Goal: Task Accomplishment & Management: Manage account settings

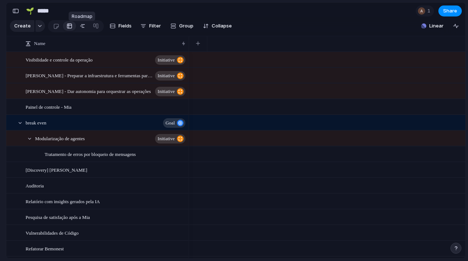
click at [83, 30] on div at bounding box center [83, 26] width 6 height 12
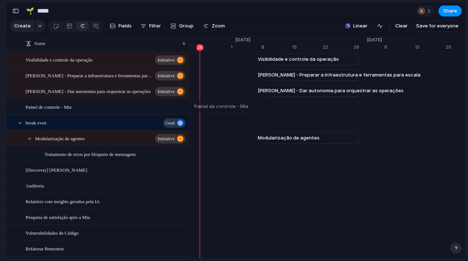
scroll to position [0, 4904]
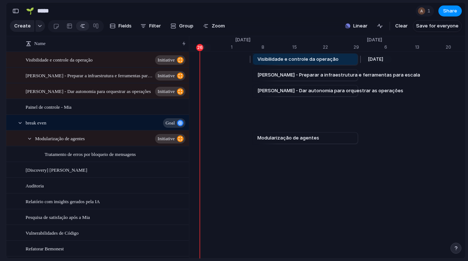
click at [305, 63] on span "Visibilidade e controle da operação" at bounding box center [297, 59] width 81 height 7
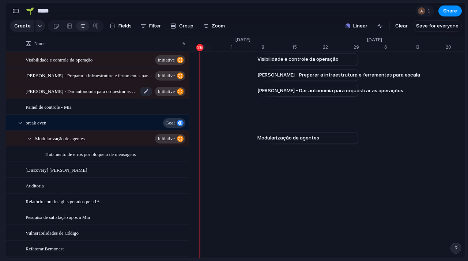
click at [106, 95] on span "[PERSON_NAME] - Dar autonomia para orquestrar as operações" at bounding box center [82, 91] width 112 height 8
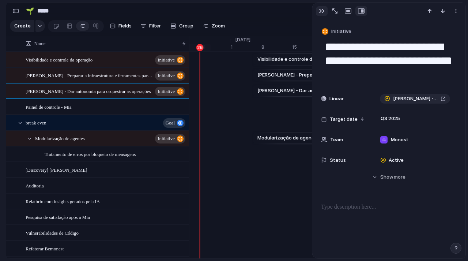
click at [321, 12] on div "button" at bounding box center [322, 11] width 6 height 6
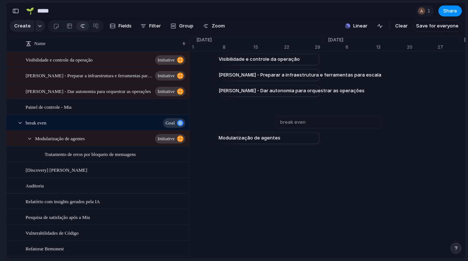
scroll to position [0, 4942]
click at [17, 13] on button "button" at bounding box center [16, 11] width 12 height 12
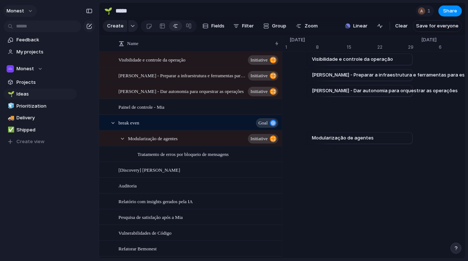
click at [28, 11] on button "Monest" at bounding box center [20, 11] width 34 height 12
click at [31, 25] on span "Settings" at bounding box center [27, 27] width 20 height 7
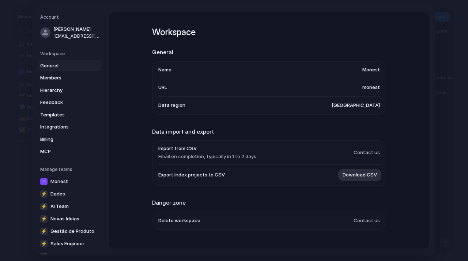
click at [52, 67] on span "General" at bounding box center [63, 65] width 47 height 7
click at [56, 114] on span "Templates" at bounding box center [63, 114] width 47 height 7
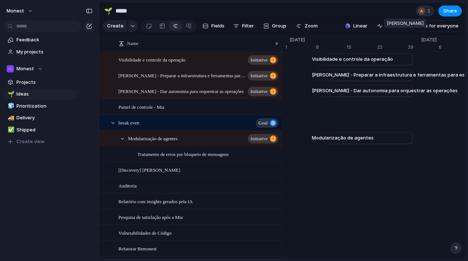
click at [421, 15] on div at bounding box center [421, 11] width 9 height 9
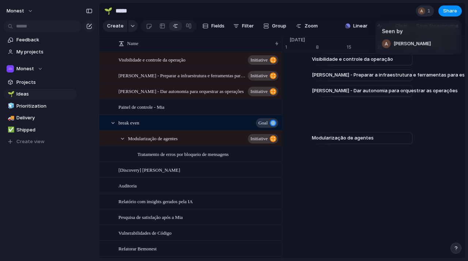
click at [421, 16] on div "Seen by [PERSON_NAME]" at bounding box center [234, 130] width 468 height 261
click at [31, 93] on span "Ideas" at bounding box center [45, 93] width 58 height 7
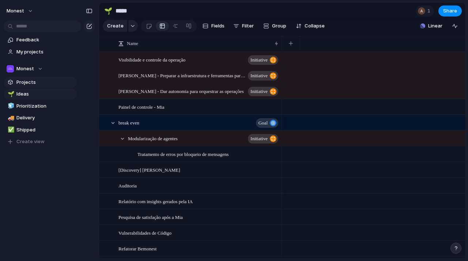
click at [30, 80] on span "Projects" at bounding box center [45, 82] width 58 height 7
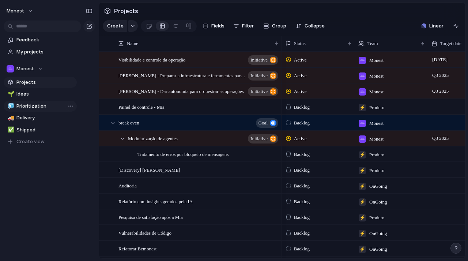
click at [36, 105] on span "Prioritization" at bounding box center [45, 105] width 58 height 7
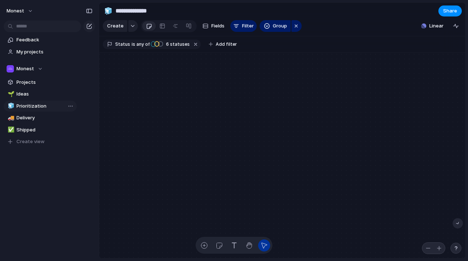
click at [37, 108] on span "Prioritization" at bounding box center [45, 105] width 58 height 7
click at [30, 118] on span "Delivery" at bounding box center [45, 117] width 58 height 7
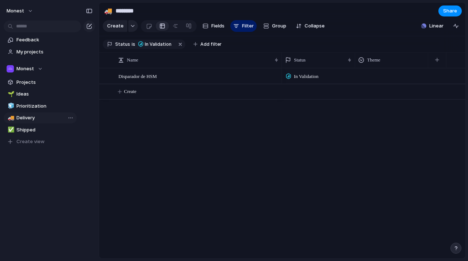
click at [25, 115] on span "Delivery" at bounding box center [45, 117] width 58 height 7
click at [19, 96] on span "Ideas" at bounding box center [45, 93] width 58 height 7
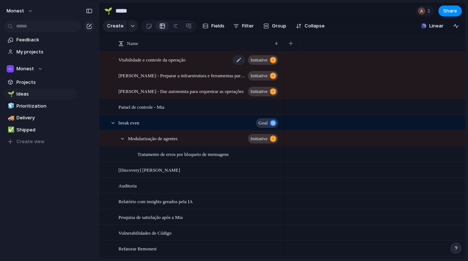
click at [174, 64] on span "Visibilidade e controle da operação" at bounding box center [151, 59] width 67 height 8
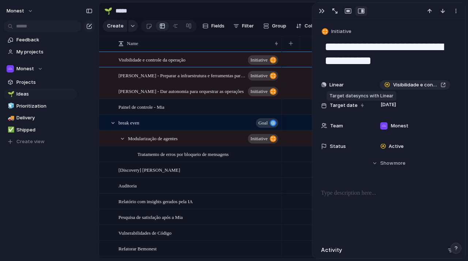
click at [361, 106] on div at bounding box center [363, 105] width 4 height 6
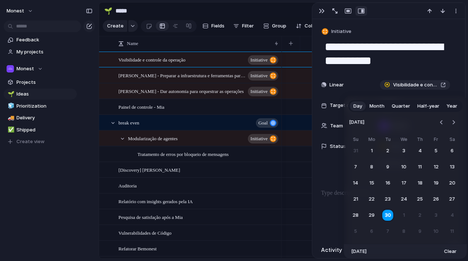
click at [338, 105] on div "Day Month Quarter Half-year Year [DATE] Su Mo Tu We Th Fr Sa 31 1 2 3 4 5 6 7 8…" at bounding box center [234, 130] width 468 height 261
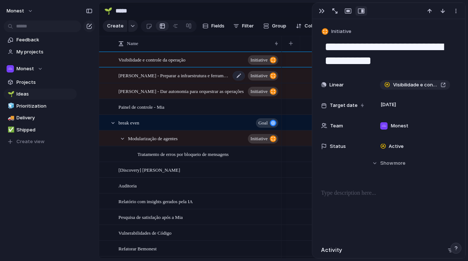
click at [211, 79] on span "[PERSON_NAME] - Preparar a infraestrutura e ferramentas para escala" at bounding box center [174, 75] width 112 height 8
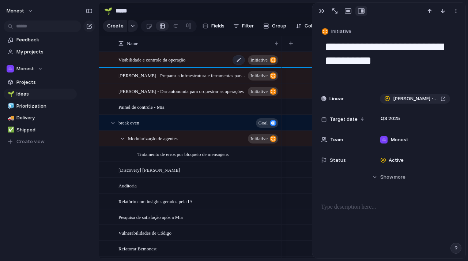
click at [207, 64] on div "Visibilidade e controle da operação initiative" at bounding box center [198, 59] width 161 height 15
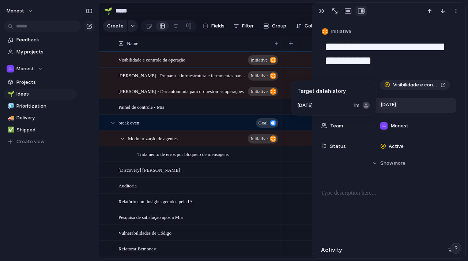
click at [395, 103] on span "[DATE]" at bounding box center [388, 104] width 19 height 9
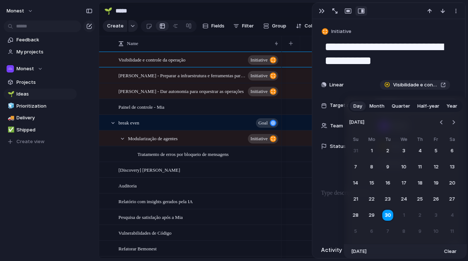
click at [401, 105] on span "Quarter" at bounding box center [401, 105] width 18 height 7
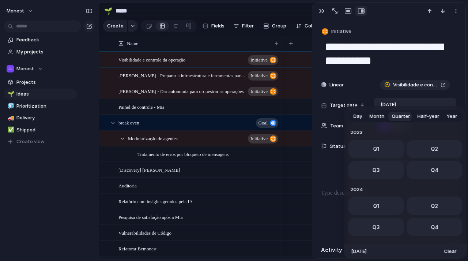
scroll to position [116, 0]
click at [383, 168] on button "Q3" at bounding box center [376, 168] width 56 height 18
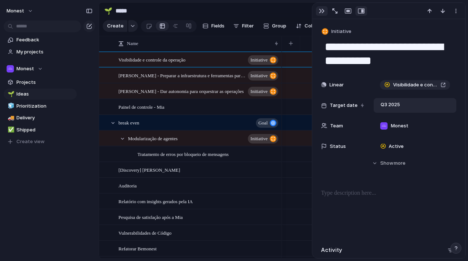
click at [319, 15] on button "button" at bounding box center [322, 11] width 12 height 10
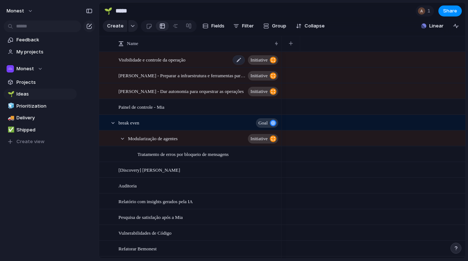
click at [167, 64] on span "Visibilidade e controle da operação" at bounding box center [151, 59] width 67 height 8
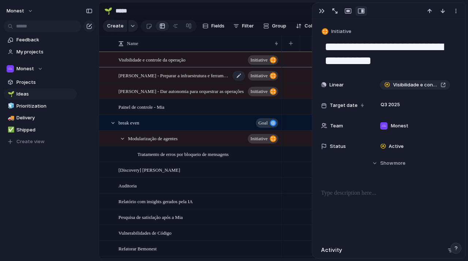
click at [195, 79] on span "[PERSON_NAME] - Preparar a infraestrutura e ferramentas para escala" at bounding box center [174, 75] width 112 height 8
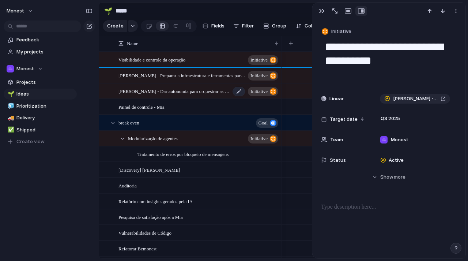
click at [189, 95] on span "[PERSON_NAME] - Dar autonomia para orquestrar as operações" at bounding box center [174, 91] width 112 height 8
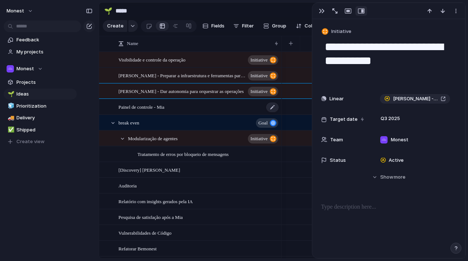
click at [165, 111] on span "Painel de controle - Mia" at bounding box center [141, 106] width 46 height 8
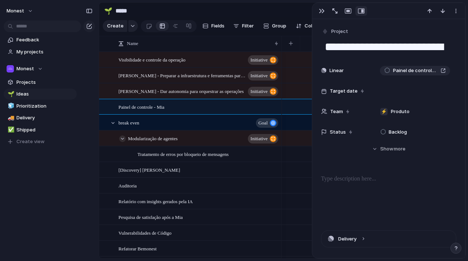
click at [122, 142] on div at bounding box center [122, 138] width 7 height 7
click at [111, 126] on div at bounding box center [113, 123] width 7 height 7
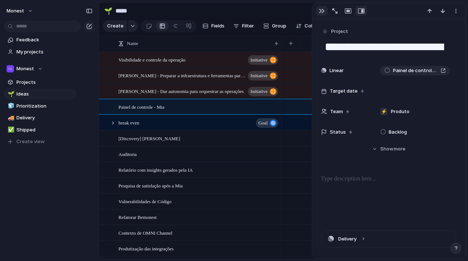
click at [321, 8] on button "button" at bounding box center [322, 11] width 12 height 10
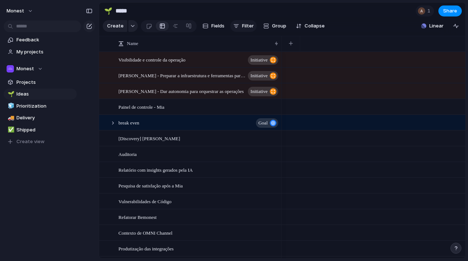
click at [247, 27] on span "Filter" at bounding box center [248, 25] width 12 height 7
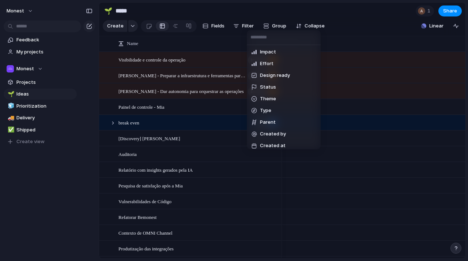
scroll to position [83, 0]
click at [261, 106] on span "Type" at bounding box center [265, 109] width 11 height 7
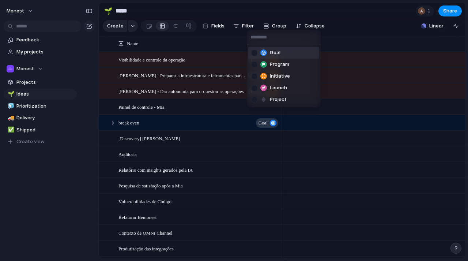
click at [368, 8] on div "Goal Program Initiative Launch Project" at bounding box center [234, 130] width 468 height 261
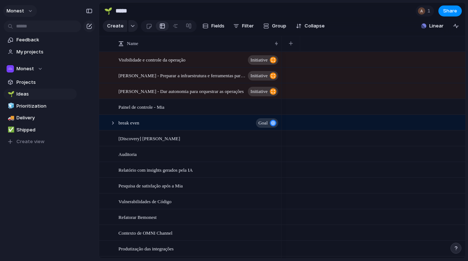
click at [29, 11] on button "Monest" at bounding box center [20, 11] width 34 height 12
click at [33, 28] on span "Settings" at bounding box center [27, 27] width 20 height 7
click at [31, 11] on button "Monest" at bounding box center [20, 11] width 34 height 12
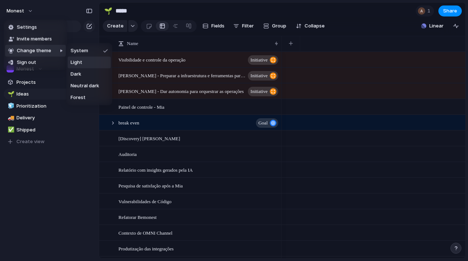
click at [87, 64] on li "Light" at bounding box center [89, 63] width 43 height 12
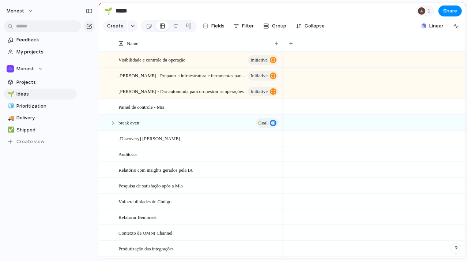
click at [410, 146] on div at bounding box center [374, 138] width 184 height 16
click at [41, 110] on link "🧊 Prioritization" at bounding box center [40, 106] width 73 height 11
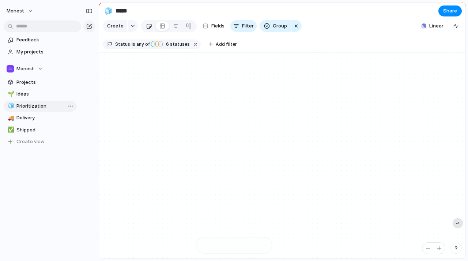
type input "**********"
click at [29, 81] on span "Projects" at bounding box center [45, 82] width 58 height 7
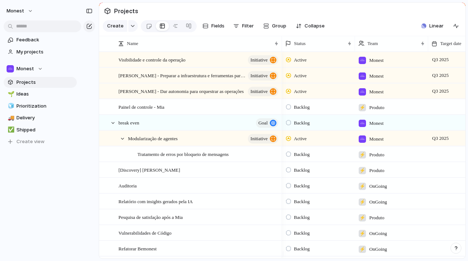
scroll to position [0, 94]
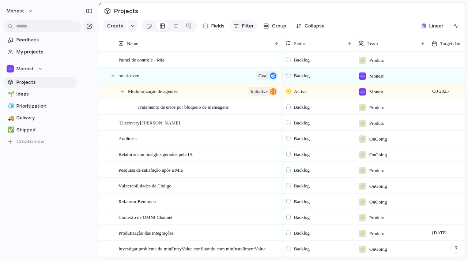
click at [239, 27] on button "Filter" at bounding box center [243, 26] width 26 height 12
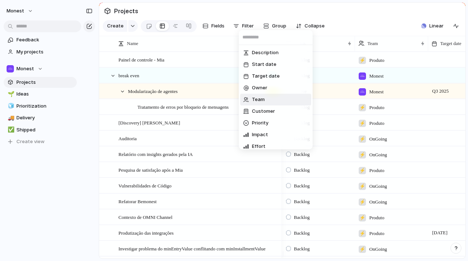
click at [265, 97] on li "Team" at bounding box center [275, 100] width 71 height 12
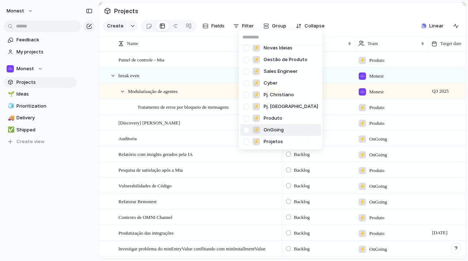
click at [249, 129] on div at bounding box center [246, 130] width 13 height 13
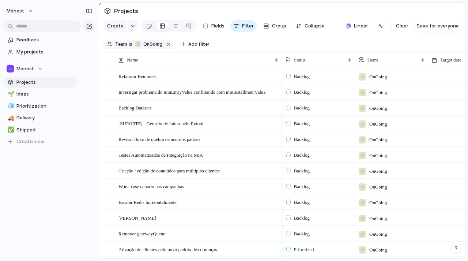
click at [333, 14] on div "Monest ⚡ Dados ⚡ AI Team ⚡ Novas Ideias ⚡ Gestão de Produto ⚡ Sales Engineer ⚡ …" at bounding box center [234, 130] width 468 height 261
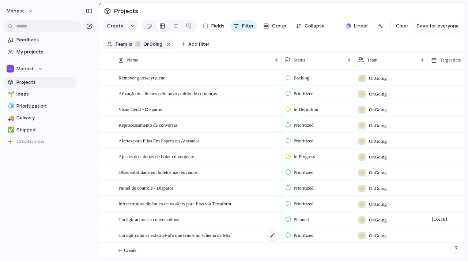
click at [196, 233] on span "Corrigir colunas external-id's que temos no schema da Mia" at bounding box center [174, 234] width 112 height 8
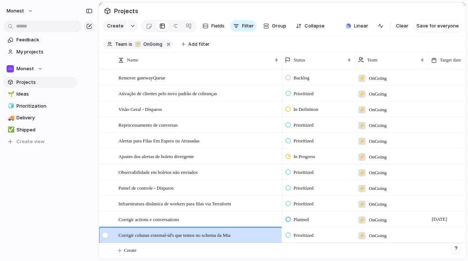
click at [103, 234] on div at bounding box center [104, 234] width 5 height 5
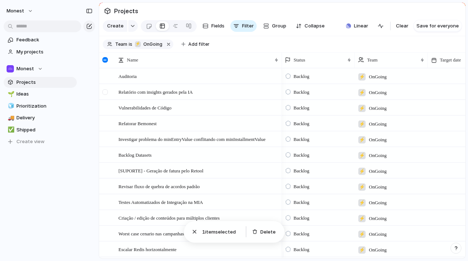
click at [107, 95] on div at bounding box center [104, 91] width 5 height 5
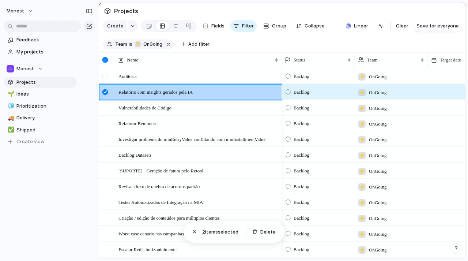
click at [107, 79] on div at bounding box center [104, 75] width 5 height 5
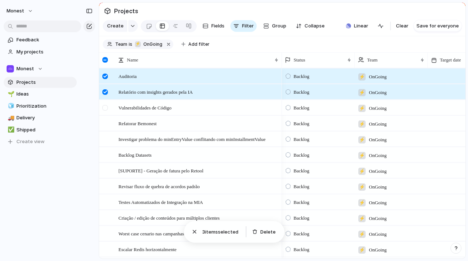
click at [106, 110] on div at bounding box center [104, 107] width 5 height 5
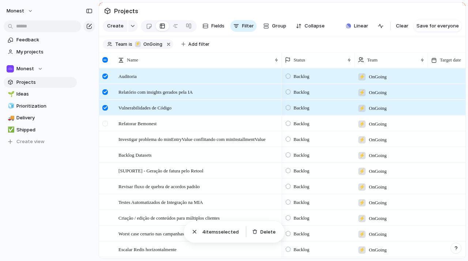
click at [106, 126] on div at bounding box center [104, 123] width 5 height 5
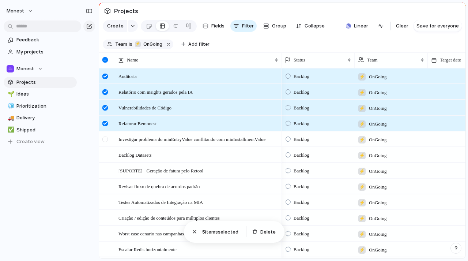
click at [104, 142] on div at bounding box center [104, 138] width 5 height 5
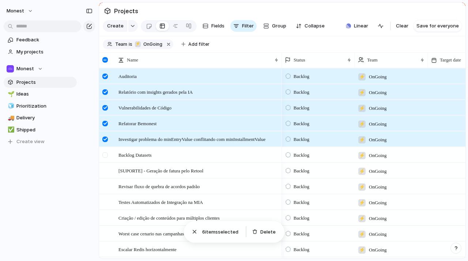
click at [105, 158] on div at bounding box center [104, 154] width 5 height 5
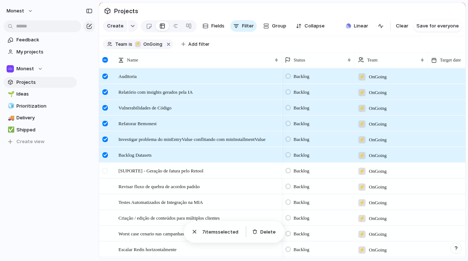
click at [105, 173] on div at bounding box center [104, 170] width 5 height 5
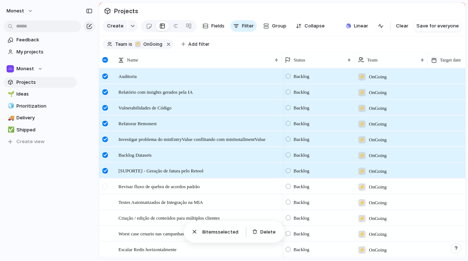
click at [105, 189] on div at bounding box center [104, 186] width 5 height 5
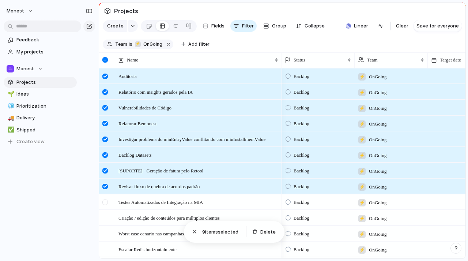
click at [106, 205] on div at bounding box center [104, 201] width 5 height 5
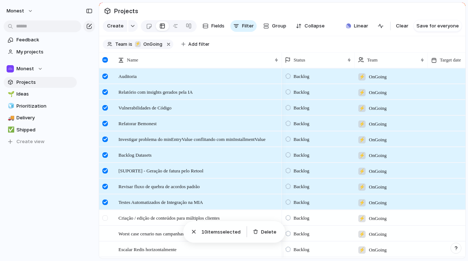
click at [106, 220] on div at bounding box center [104, 217] width 5 height 5
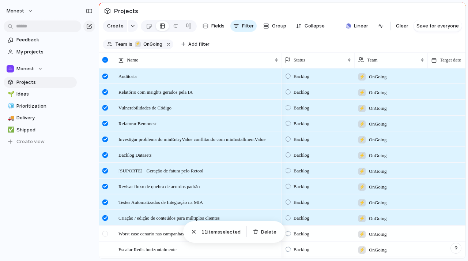
click at [106, 236] on div at bounding box center [104, 233] width 5 height 5
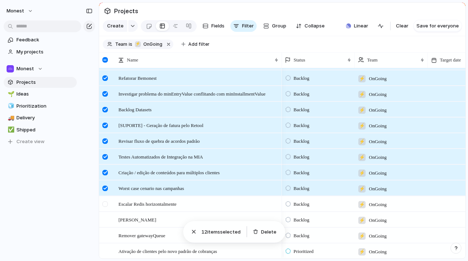
click at [106, 207] on div at bounding box center [104, 203] width 5 height 5
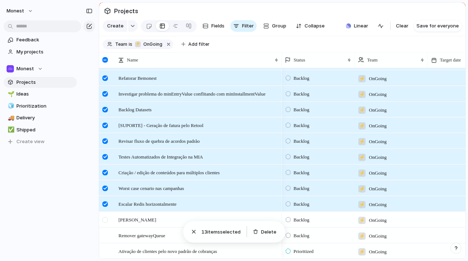
click at [106, 222] on div at bounding box center [104, 219] width 5 height 5
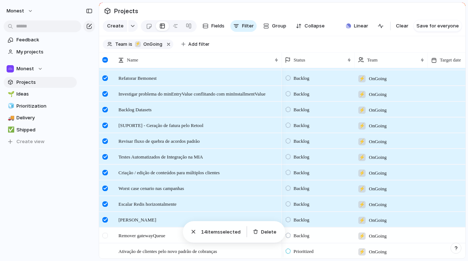
click at [106, 238] on div at bounding box center [104, 235] width 5 height 5
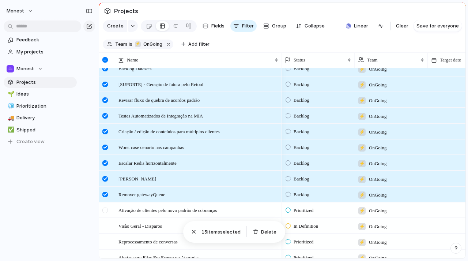
click at [105, 213] on div at bounding box center [104, 209] width 5 height 5
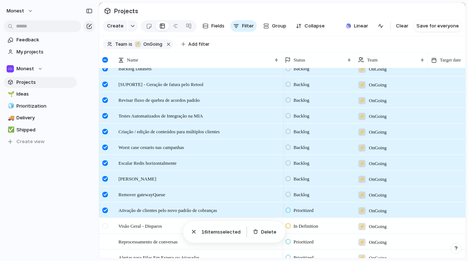
click at [106, 229] on div at bounding box center [104, 225] width 5 height 5
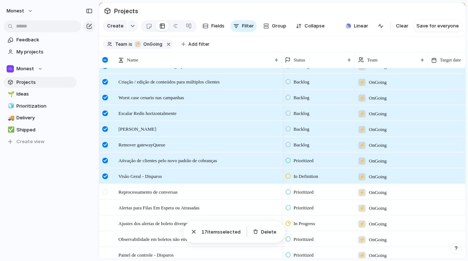
click at [106, 195] on div at bounding box center [104, 191] width 5 height 5
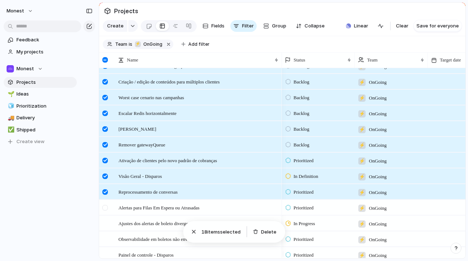
click at [107, 210] on div at bounding box center [104, 207] width 5 height 5
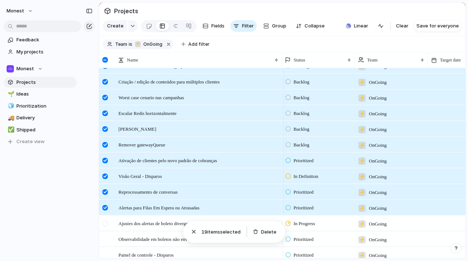
click at [106, 226] on div at bounding box center [104, 222] width 5 height 5
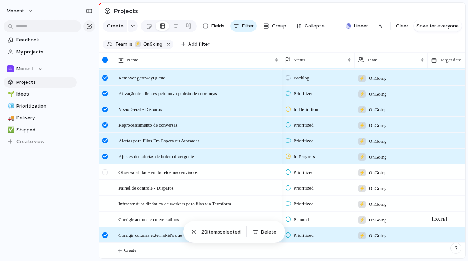
click at [105, 171] on div at bounding box center [104, 171] width 5 height 5
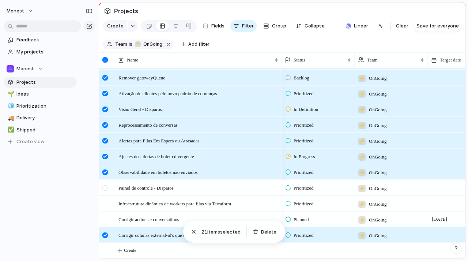
click at [106, 189] on div at bounding box center [104, 187] width 5 height 5
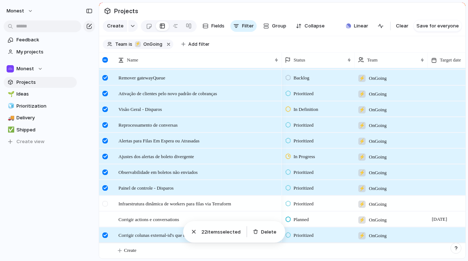
click at [105, 202] on div at bounding box center [104, 203] width 5 height 5
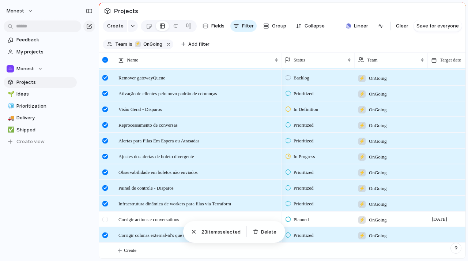
click at [107, 219] on div at bounding box center [104, 218] width 5 height 5
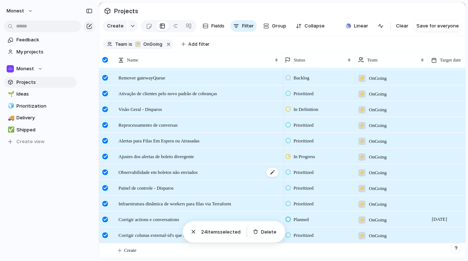
scroll to position [0, 0]
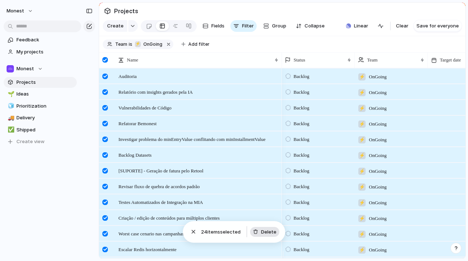
click at [273, 232] on span "Delete" at bounding box center [268, 231] width 15 height 7
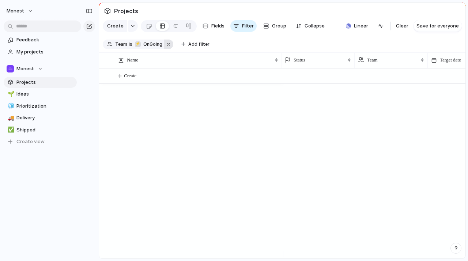
click at [168, 49] on button "button" at bounding box center [169, 44] width 10 height 10
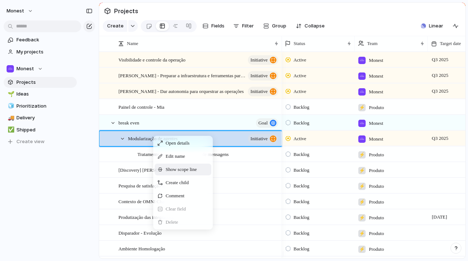
click at [201, 175] on div "Show scope line" at bounding box center [183, 169] width 57 height 12
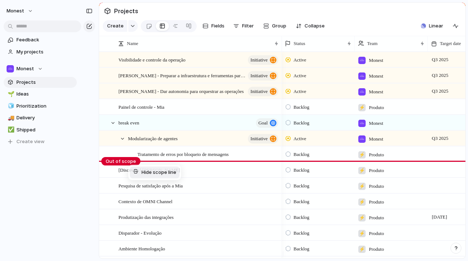
click at [154, 176] on span "Hide scope line" at bounding box center [159, 172] width 35 height 7
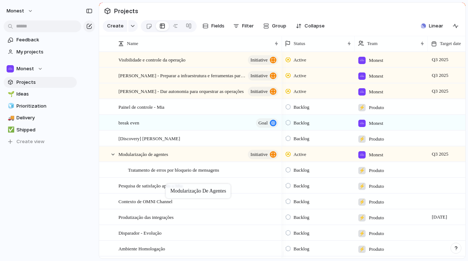
drag, startPoint x: 173, startPoint y: 143, endPoint x: 169, endPoint y: 185, distance: 42.2
click at [178, 127] on div "break even goal" at bounding box center [198, 122] width 161 height 15
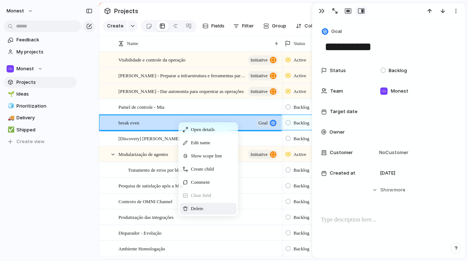
click at [218, 214] on div "Delete" at bounding box center [208, 209] width 57 height 12
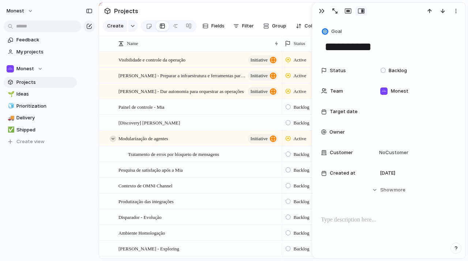
click at [111, 142] on div at bounding box center [113, 138] width 7 height 7
click at [320, 9] on div "button" at bounding box center [322, 11] width 6 height 6
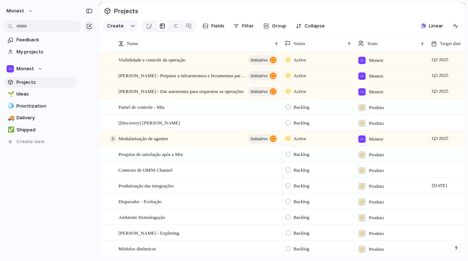
click at [111, 142] on div at bounding box center [113, 138] width 7 height 7
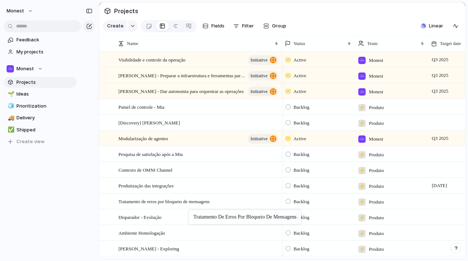
drag, startPoint x: 193, startPoint y: 160, endPoint x: 192, endPoint y: 211, distance: 50.8
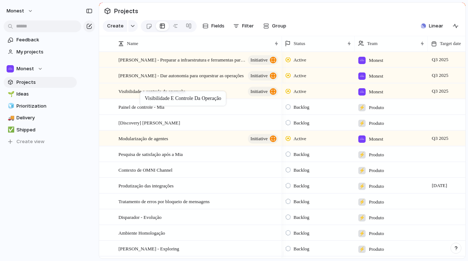
drag, startPoint x: 186, startPoint y: 66, endPoint x: 144, endPoint y: 93, distance: 49.8
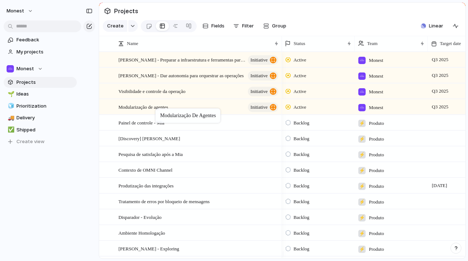
drag, startPoint x: 156, startPoint y: 140, endPoint x: 159, endPoint y: 110, distance: 30.9
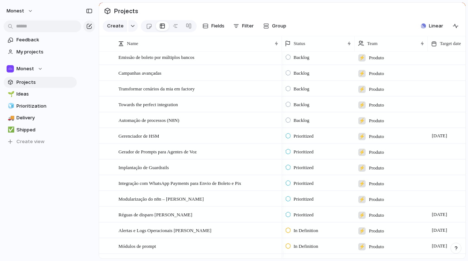
scroll to position [412, 0]
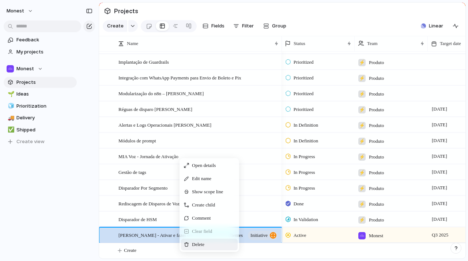
click at [198, 248] on span "Delete" at bounding box center [198, 244] width 12 height 7
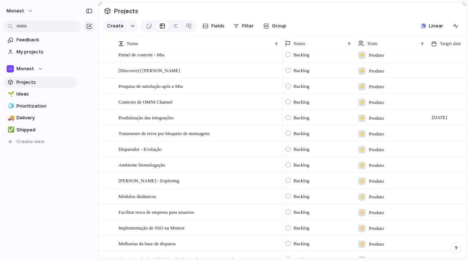
scroll to position [0, 0]
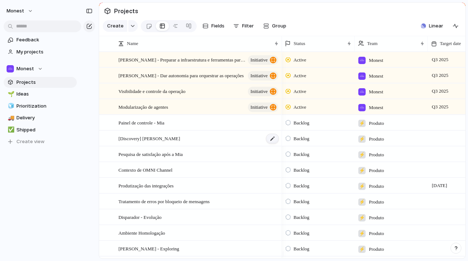
click at [271, 143] on div at bounding box center [272, 139] width 12 height 10
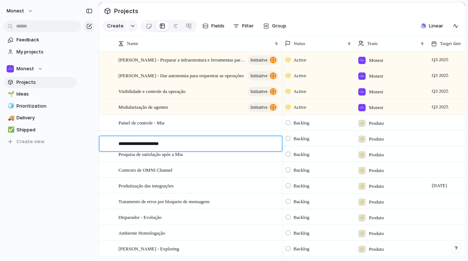
click at [147, 144] on textarea "**********" at bounding box center [197, 144] width 158 height 9
type textarea "**********"
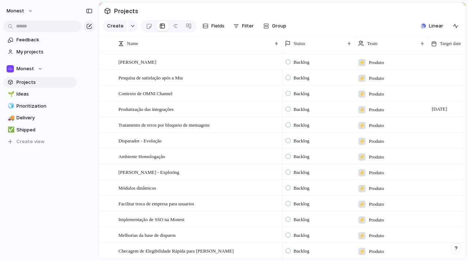
scroll to position [173, 0]
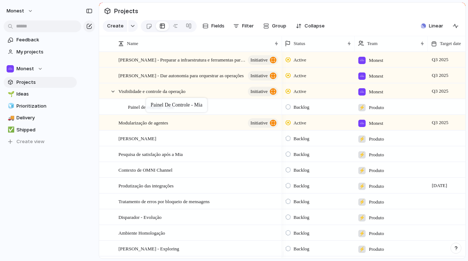
drag, startPoint x: 149, startPoint y: 129, endPoint x: 150, endPoint y: 99, distance: 29.6
click at [152, 221] on span "Disparador - Evolução" at bounding box center [139, 216] width 43 height 8
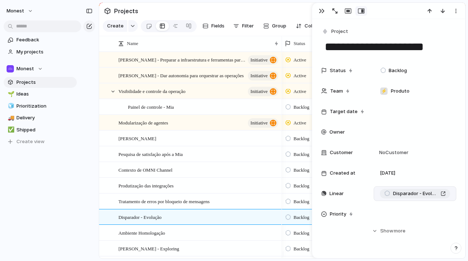
click at [408, 194] on span "Disparador - Evolução" at bounding box center [415, 193] width 45 height 7
click at [456, 10] on div "button" at bounding box center [456, 11] width 6 height 6
click at [435, 36] on li "Delete" at bounding box center [433, 39] width 55 height 12
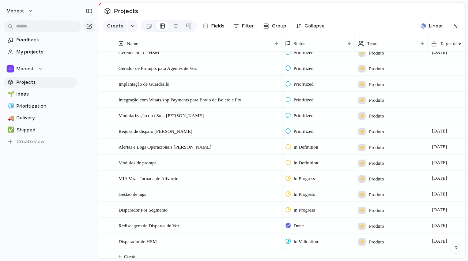
scroll to position [381, 0]
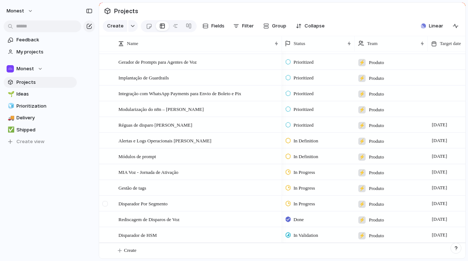
click at [106, 202] on div at bounding box center [104, 203] width 5 height 5
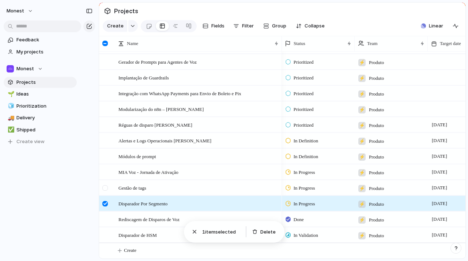
click at [106, 187] on div at bounding box center [104, 187] width 5 height 5
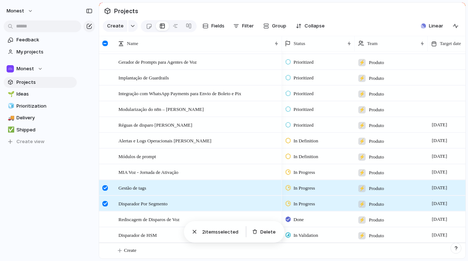
click at [105, 186] on div at bounding box center [104, 187] width 5 height 5
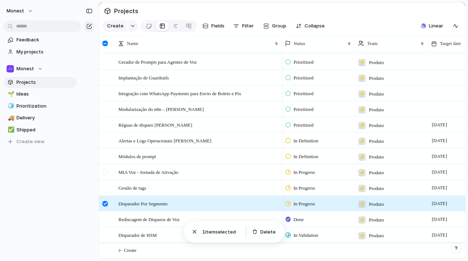
click at [106, 170] on div at bounding box center [104, 171] width 5 height 5
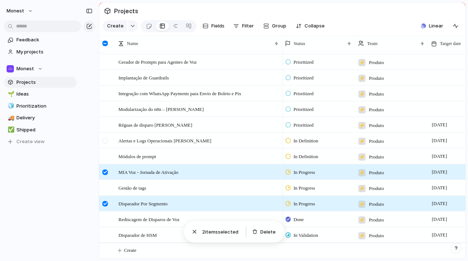
click at [105, 139] on div at bounding box center [104, 140] width 5 height 5
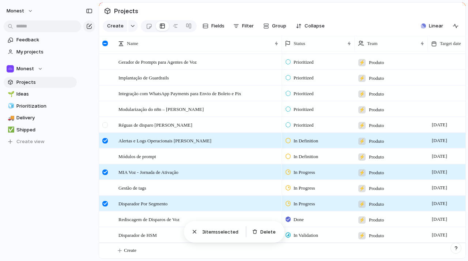
click at [103, 124] on div at bounding box center [104, 124] width 5 height 5
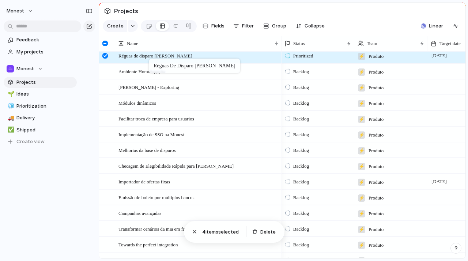
scroll to position [103, 0]
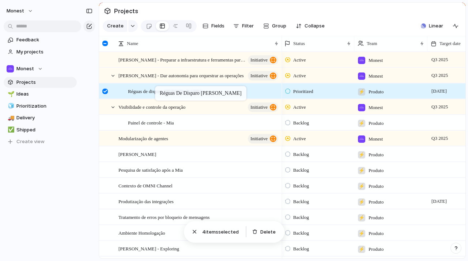
drag, startPoint x: 137, startPoint y: 226, endPoint x: 159, endPoint y: 87, distance: 140.6
click at [108, 46] on div at bounding box center [104, 43] width 5 height 5
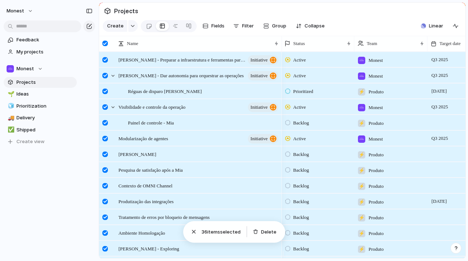
click at [108, 46] on div at bounding box center [104, 43] width 5 height 5
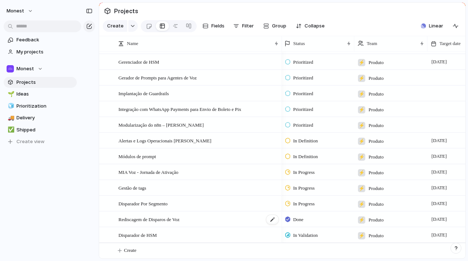
click at [165, 219] on span "Rediscagem de Disparos de Voz" at bounding box center [148, 219] width 61 height 8
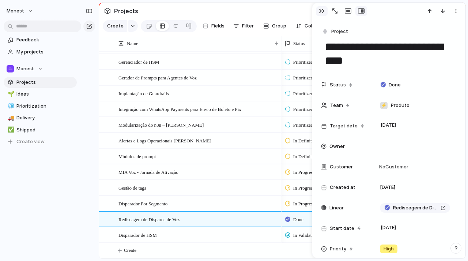
click at [320, 11] on div "button" at bounding box center [322, 11] width 6 height 6
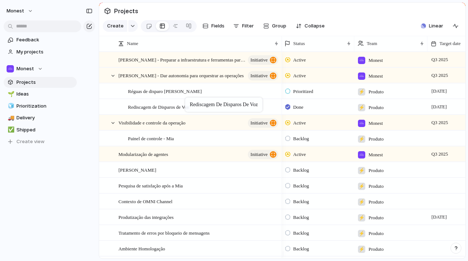
drag, startPoint x: 165, startPoint y: 219, endPoint x: 189, endPoint y: 99, distance: 122.6
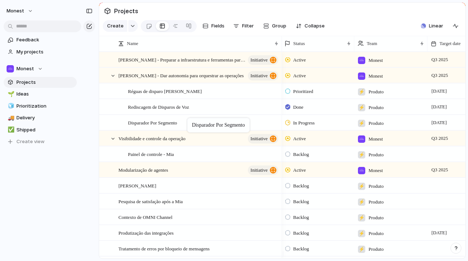
drag, startPoint x: 164, startPoint y: 219, endPoint x: 191, endPoint y: 119, distance: 103.1
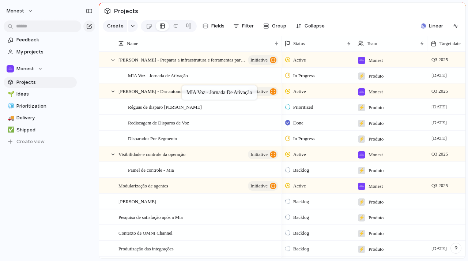
drag, startPoint x: 169, startPoint y: 204, endPoint x: 185, endPoint y: 87, distance: 118.2
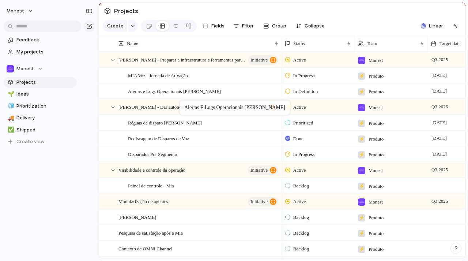
drag, startPoint x: 180, startPoint y: 187, endPoint x: 183, endPoint y: 102, distance: 85.6
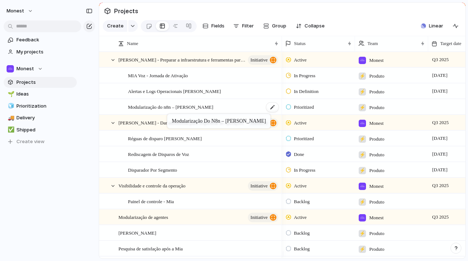
drag, startPoint x: 159, startPoint y: 186, endPoint x: 171, endPoint y: 114, distance: 72.6
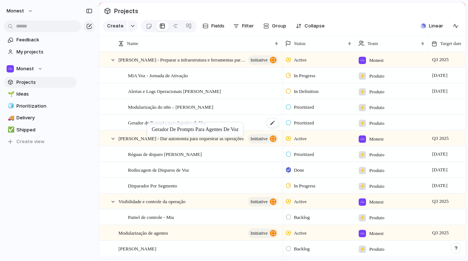
drag, startPoint x: 145, startPoint y: 154, endPoint x: 151, endPoint y: 124, distance: 31.2
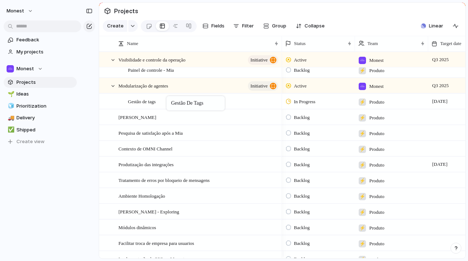
drag, startPoint x: 144, startPoint y: 218, endPoint x: 170, endPoint y: 97, distance: 123.4
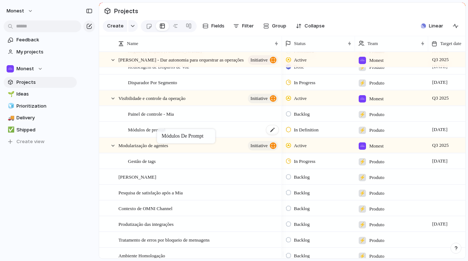
drag, startPoint x: 147, startPoint y: 218, endPoint x: 161, endPoint y: 129, distance: 89.9
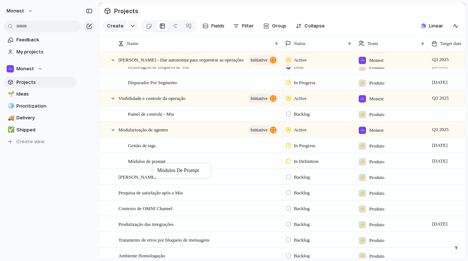
drag, startPoint x: 160, startPoint y: 135, endPoint x: 156, endPoint y: 165, distance: 30.2
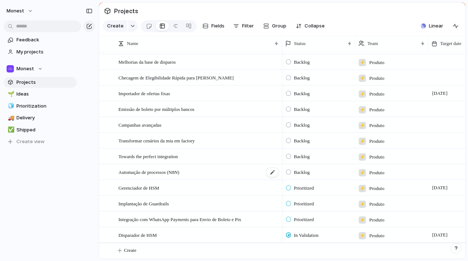
click at [158, 171] on span "Automação de processos (N8N)" at bounding box center [148, 171] width 61 height 8
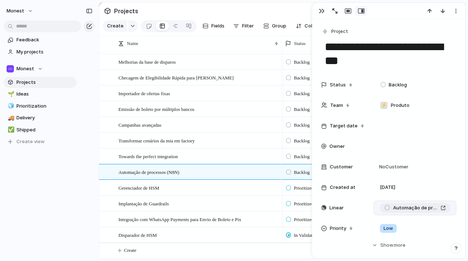
click at [412, 208] on span "Automação de processos (N8N)" at bounding box center [415, 207] width 45 height 7
click at [456, 10] on div "button" at bounding box center [456, 11] width 6 height 6
click at [444, 39] on li "Delete" at bounding box center [433, 39] width 55 height 12
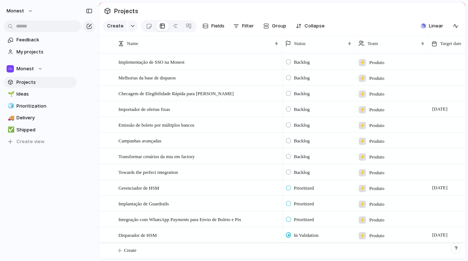
scroll to position [365, 0]
click at [184, 158] on span "Transformar cenários da mia em factory" at bounding box center [156, 156] width 76 height 8
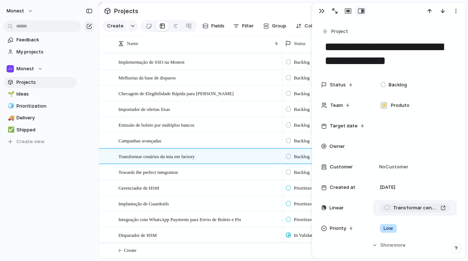
click at [415, 207] on span "Transformar cenários da mia em factory" at bounding box center [415, 207] width 45 height 7
click at [457, 10] on div "button" at bounding box center [456, 11] width 6 height 6
click at [457, 10] on div "Mark as duplicate Delete" at bounding box center [234, 130] width 468 height 261
click at [453, 12] on div "button" at bounding box center [456, 11] width 6 height 6
click at [434, 38] on li "Delete" at bounding box center [433, 39] width 55 height 12
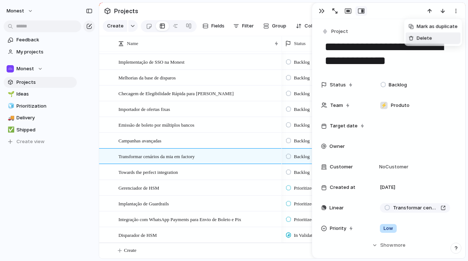
scroll to position [350, 0]
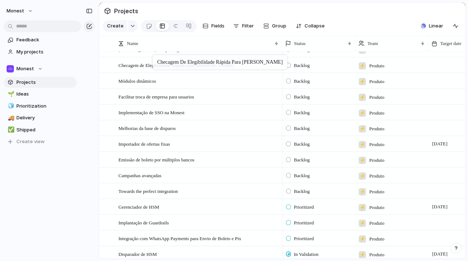
scroll to position [310, 0]
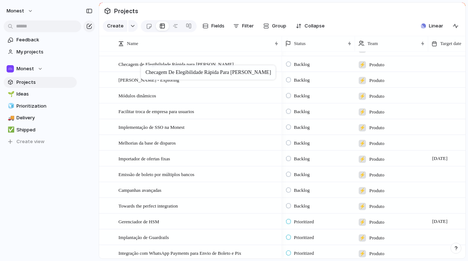
drag, startPoint x: 152, startPoint y: 135, endPoint x: 144, endPoint y: 67, distance: 68.8
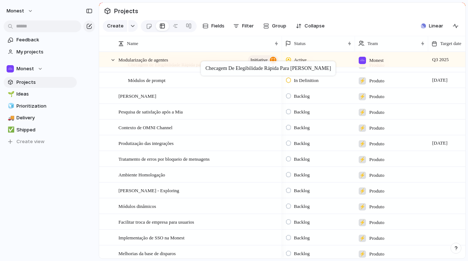
scroll to position [185, 0]
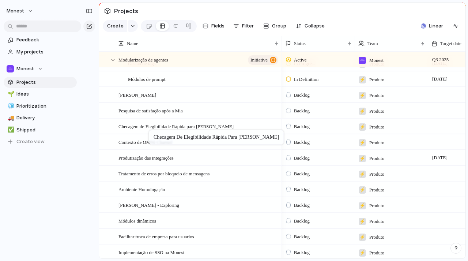
drag, startPoint x: 198, startPoint y: 177, endPoint x: 152, endPoint y: 131, distance: 64.4
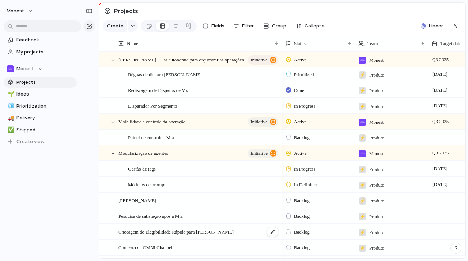
scroll to position [79, 0]
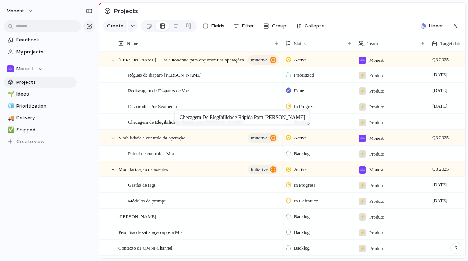
drag, startPoint x: 197, startPoint y: 238, endPoint x: 178, endPoint y: 112, distance: 128.2
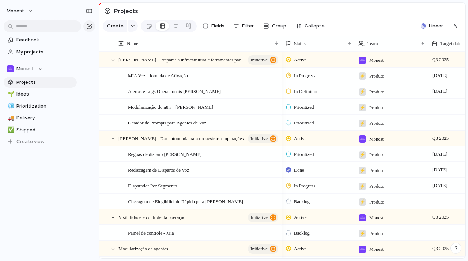
scroll to position [0, 169]
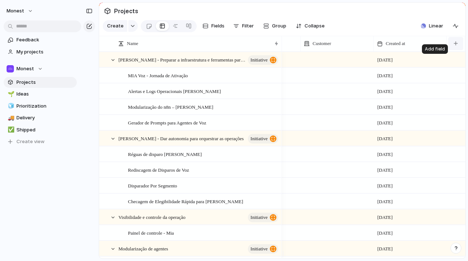
click at [456, 45] on div "button" at bounding box center [456, 43] width 4 height 4
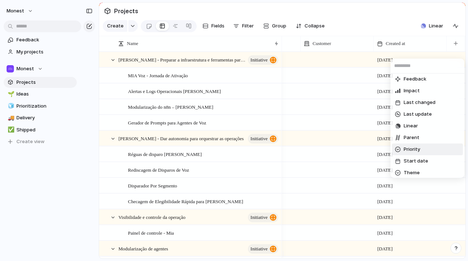
click at [431, 151] on li "Priority" at bounding box center [427, 149] width 71 height 12
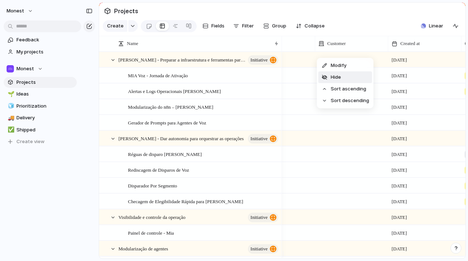
click at [346, 77] on li "Hide" at bounding box center [345, 77] width 54 height 12
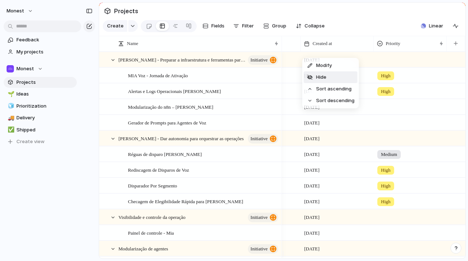
click at [338, 76] on li "Hide" at bounding box center [331, 77] width 54 height 12
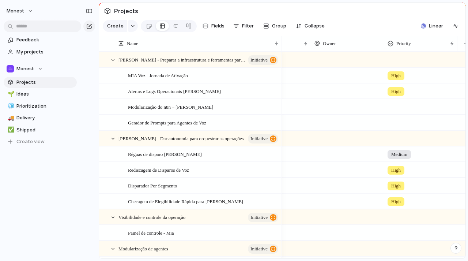
click at [393, 112] on div at bounding box center [421, 105] width 72 height 12
click at [193, 95] on span "Alertas e Logs Operacionais [PERSON_NAME]" at bounding box center [174, 91] width 93 height 8
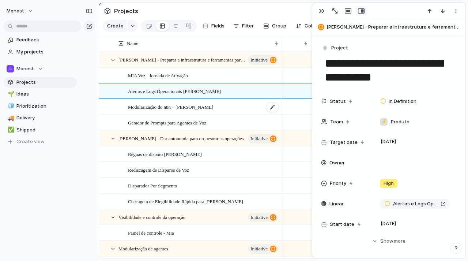
click at [214, 111] on div "Modularização do n8n – [PERSON_NAME]" at bounding box center [203, 106] width 151 height 15
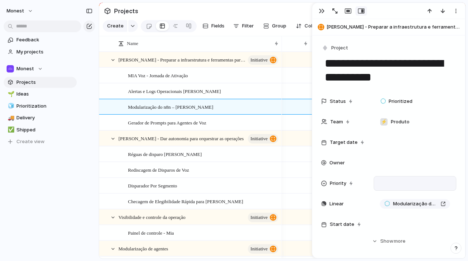
click at [403, 182] on div at bounding box center [415, 183] width 76 height 8
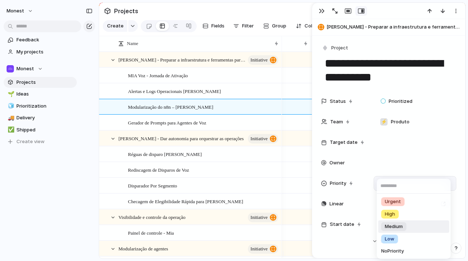
click at [412, 225] on li "Medium" at bounding box center [413, 226] width 71 height 12
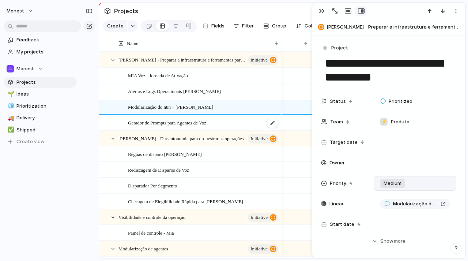
click at [234, 126] on div "Gerador de Prompts para Agentes de Voz" at bounding box center [203, 122] width 151 height 15
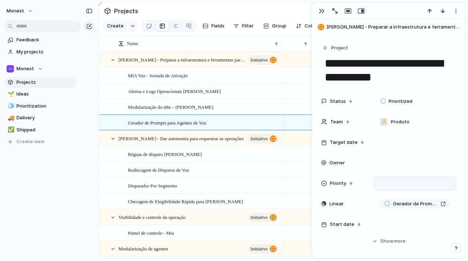
click at [404, 184] on div at bounding box center [415, 183] width 76 height 8
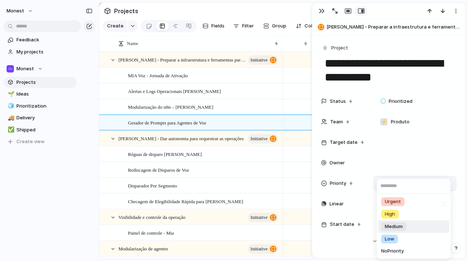
click at [403, 228] on span "Medium" at bounding box center [394, 226] width 18 height 7
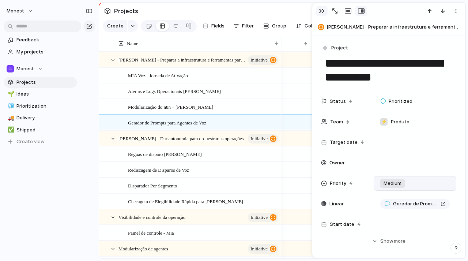
click at [320, 11] on div "button" at bounding box center [322, 11] width 6 height 6
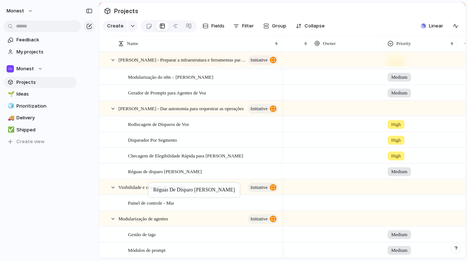
drag, startPoint x: 151, startPoint y: 128, endPoint x: 152, endPoint y: 184, distance: 56.0
click at [405, 175] on span "Medium" at bounding box center [399, 171] width 16 height 7
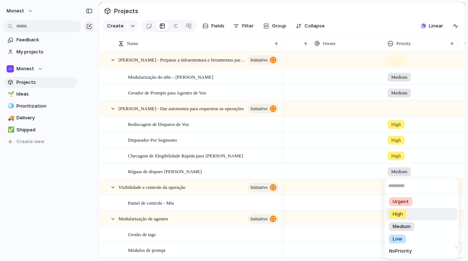
click at [412, 215] on li "High" at bounding box center [421, 214] width 71 height 12
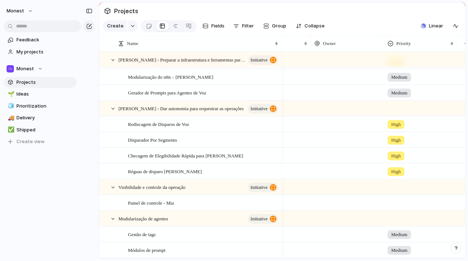
click at [395, 175] on span "High" at bounding box center [396, 171] width 10 height 7
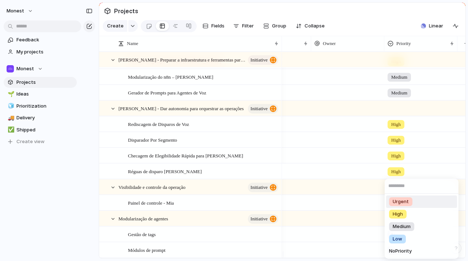
click at [406, 199] on span "Urgent" at bounding box center [401, 201] width 16 height 7
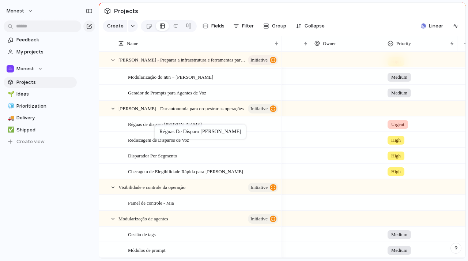
drag, startPoint x: 147, startPoint y: 177, endPoint x: 158, endPoint y: 126, distance: 52.1
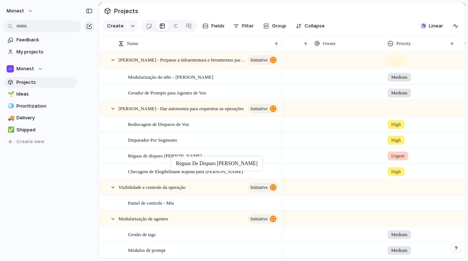
drag, startPoint x: 164, startPoint y: 127, endPoint x: 175, endPoint y: 158, distance: 33.0
click at [206, 174] on span "Checagem de Elegibilidade Rápida para [PERSON_NAME]" at bounding box center [185, 171] width 115 height 8
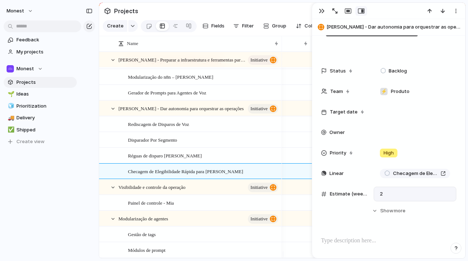
click at [399, 192] on div "2" at bounding box center [415, 194] width 76 height 8
click at [318, 8] on button "button" at bounding box center [322, 11] width 12 height 10
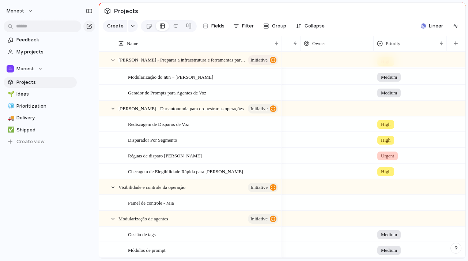
scroll to position [0, 45]
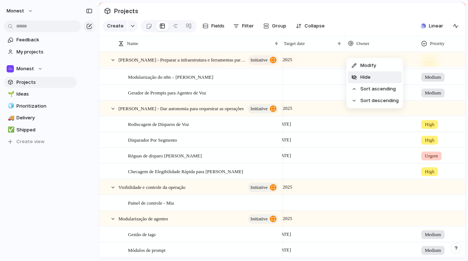
click at [378, 74] on li "Hide" at bounding box center [375, 77] width 54 height 12
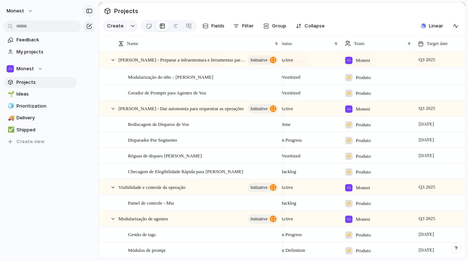
click at [88, 11] on div "button" at bounding box center [89, 10] width 7 height 5
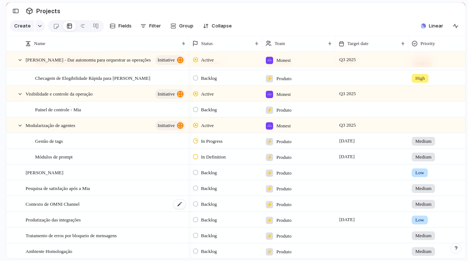
scroll to position [122, 0]
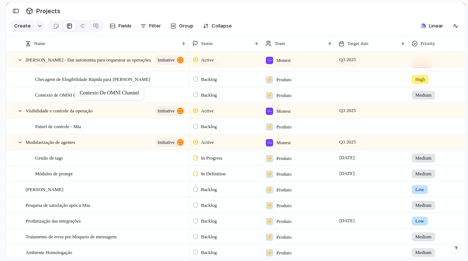
drag, startPoint x: 82, startPoint y: 209, endPoint x: 79, endPoint y: 87, distance: 121.8
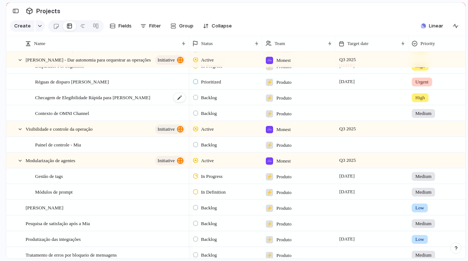
scroll to position [104, 0]
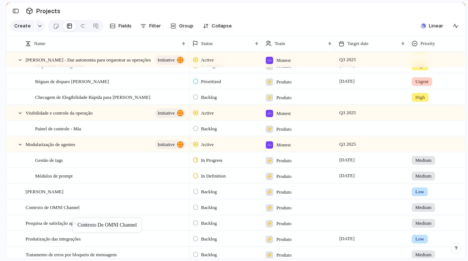
drag, startPoint x: 91, startPoint y: 117, endPoint x: 76, endPoint y: 219, distance: 102.7
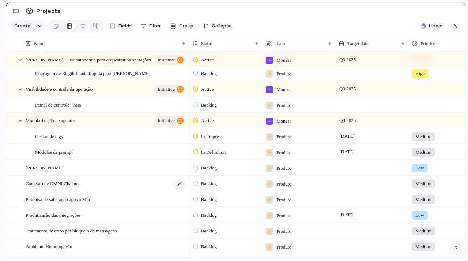
scroll to position [156, 0]
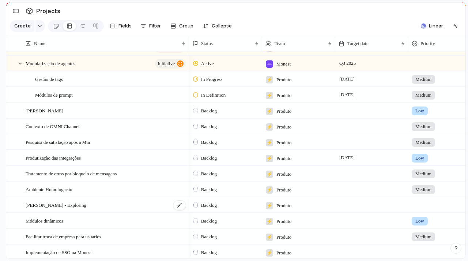
click at [68, 212] on div "[PERSON_NAME] - Exploring" at bounding box center [106, 204] width 161 height 15
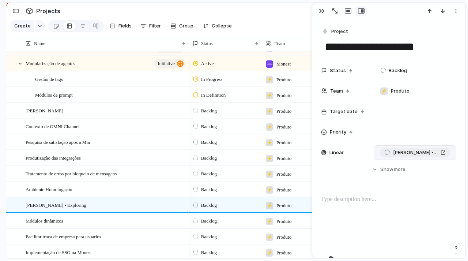
click at [408, 155] on span "[PERSON_NAME] - Exploring" at bounding box center [415, 152] width 45 height 7
click at [457, 8] on div "button" at bounding box center [456, 11] width 6 height 6
click at [435, 38] on li "Delete" at bounding box center [433, 39] width 55 height 12
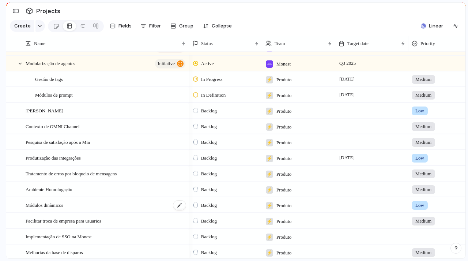
scroll to position [202, 0]
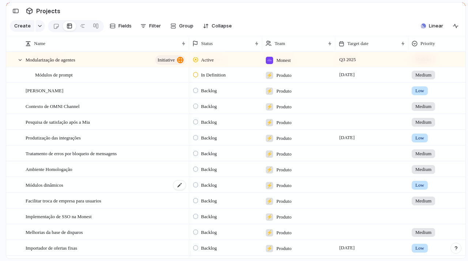
click at [85, 204] on span "Facilitar troca de empresa para usuarios" at bounding box center [64, 200] width 76 height 8
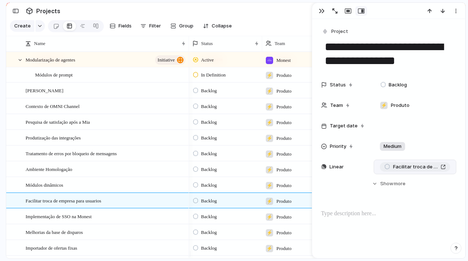
click at [404, 167] on span "Facilitar troca de empresa para usuarios" at bounding box center [415, 166] width 45 height 7
click at [456, 10] on div "button" at bounding box center [456, 11] width 6 height 6
click at [431, 37] on span "Delete" at bounding box center [424, 38] width 15 height 7
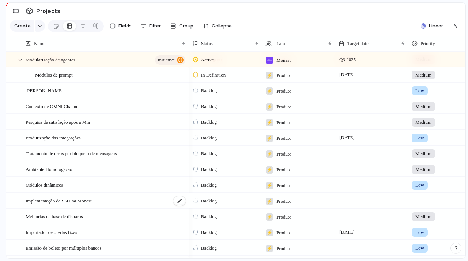
click at [92, 204] on span "Implementação de SSO na Monest" at bounding box center [59, 200] width 66 height 8
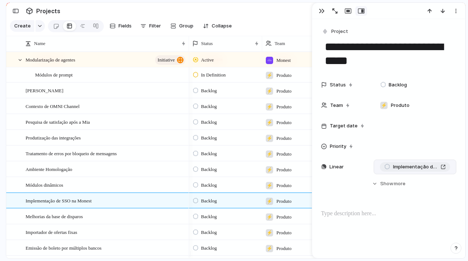
click at [412, 170] on link "Implementação de SSO na Monest" at bounding box center [415, 167] width 70 height 10
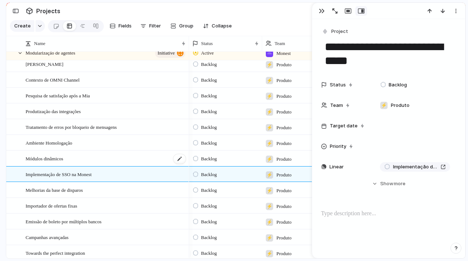
scroll to position [232, 0]
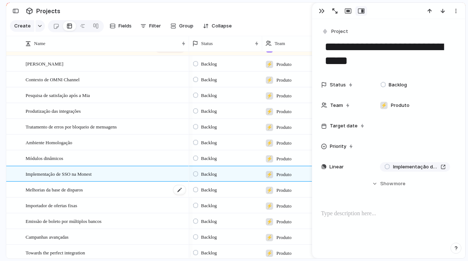
click at [72, 193] on span "Melhorias da base de disparos" at bounding box center [54, 189] width 57 height 8
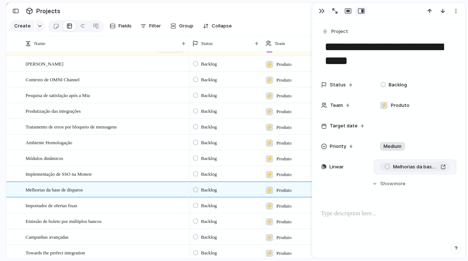
click at [407, 166] on span "Melhorias da base de disparos" at bounding box center [415, 166] width 45 height 7
click at [43, 209] on span "Importador de ofertas fixas" at bounding box center [52, 205] width 52 height 8
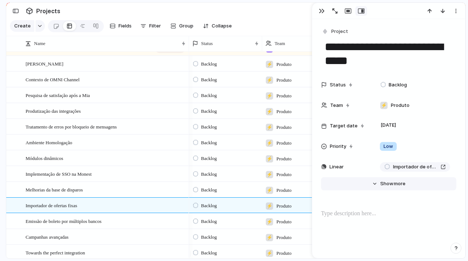
click at [376, 188] on button "Hide Show more" at bounding box center [388, 183] width 135 height 13
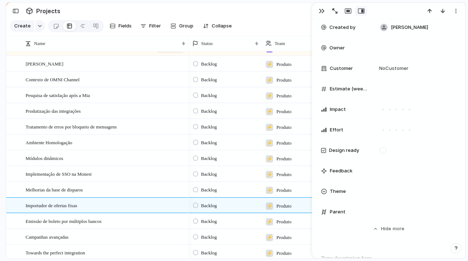
scroll to position [225, 0]
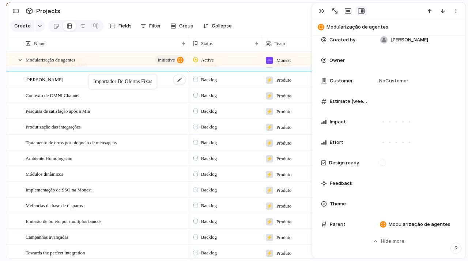
drag, startPoint x: 104, startPoint y: 206, endPoint x: 93, endPoint y: 78, distance: 128.9
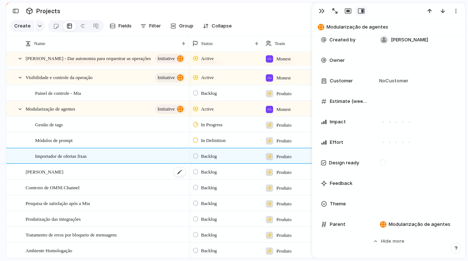
scroll to position [118, 0]
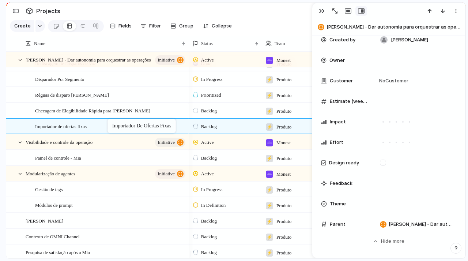
drag, startPoint x: 104, startPoint y: 207, endPoint x: 111, endPoint y: 120, distance: 86.9
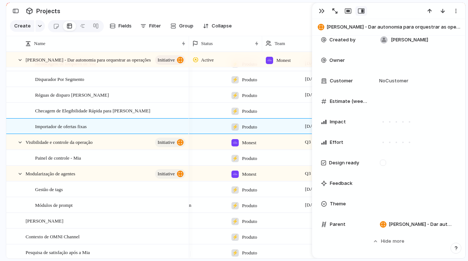
scroll to position [0, 35]
click at [320, 9] on div "button" at bounding box center [322, 11] width 6 height 6
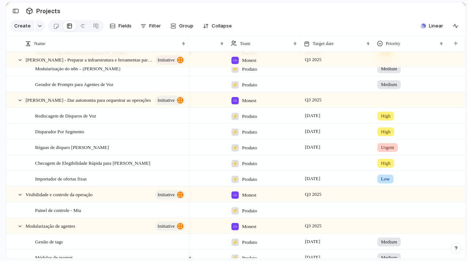
scroll to position [37, 0]
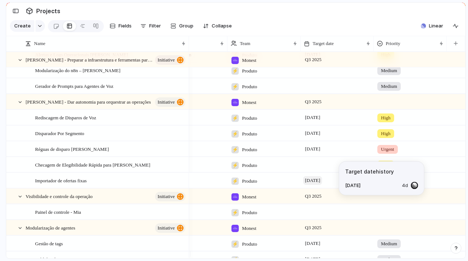
click at [322, 185] on span "[DATE]" at bounding box center [312, 180] width 19 height 9
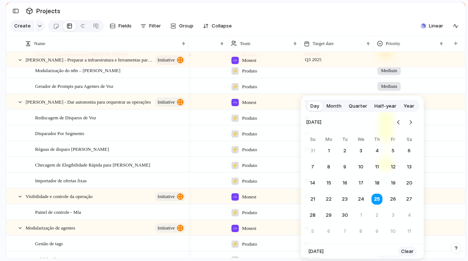
click at [410, 252] on span "Clear" at bounding box center [407, 251] width 12 height 7
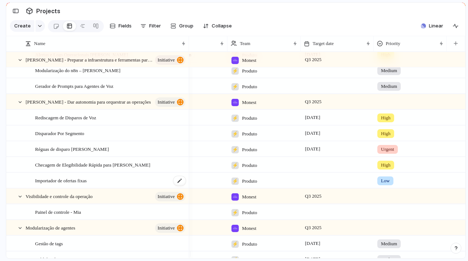
click at [95, 183] on div "Importador de ofertas fixas" at bounding box center [110, 180] width 151 height 15
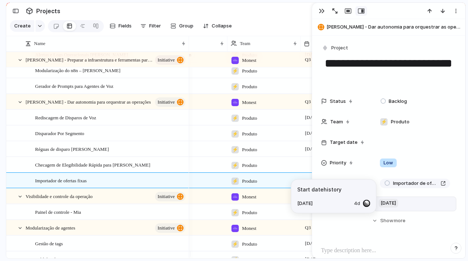
click at [397, 204] on span "[DATE]" at bounding box center [388, 203] width 19 height 9
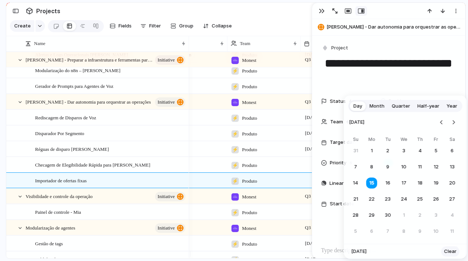
click at [450, 254] on span "Clear" at bounding box center [450, 251] width 12 height 7
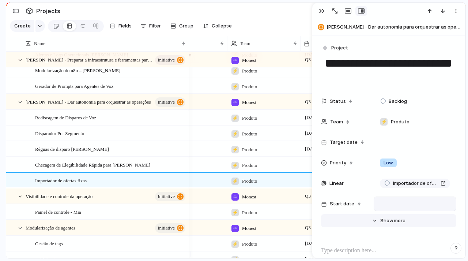
click at [388, 218] on span "Show" at bounding box center [386, 220] width 13 height 7
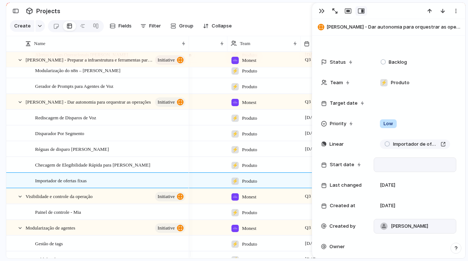
scroll to position [39, 0]
click at [321, 12] on div "button" at bounding box center [322, 11] width 6 height 6
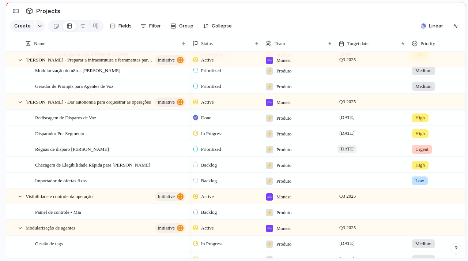
click at [357, 153] on span "[DATE]" at bounding box center [347, 148] width 19 height 9
click at [121, 154] on div "Réguas de disparo [PERSON_NAME]" at bounding box center [110, 149] width 151 height 15
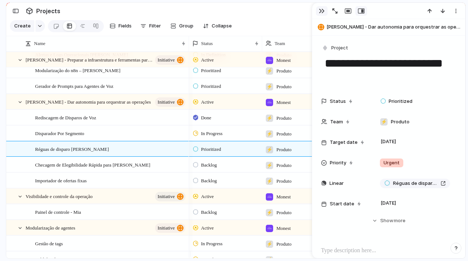
click at [320, 12] on div "button" at bounding box center [322, 11] width 6 height 6
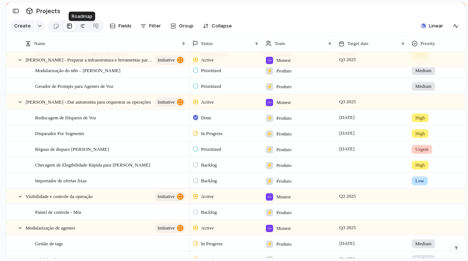
click at [81, 30] on div at bounding box center [83, 26] width 6 height 12
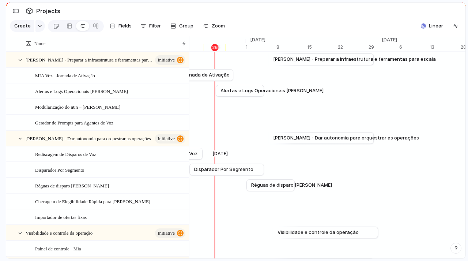
scroll to position [0, 4889]
click at [123, 64] on span "[PERSON_NAME] - Preparar a infraestrutura e ferramentas para escala" at bounding box center [82, 59] width 112 height 8
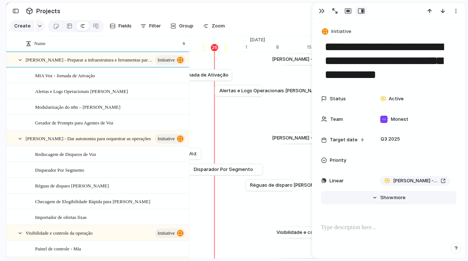
click at [395, 198] on span "more" at bounding box center [400, 197] width 12 height 7
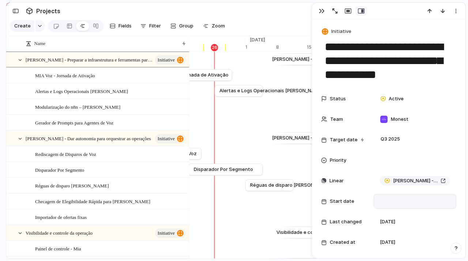
click at [391, 200] on div at bounding box center [415, 201] width 76 height 8
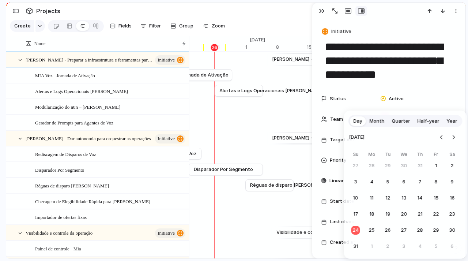
click at [399, 124] on span "Quarter" at bounding box center [401, 120] width 18 height 7
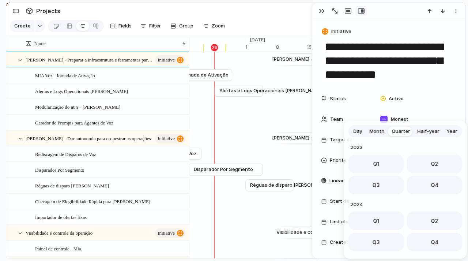
scroll to position [116, 0]
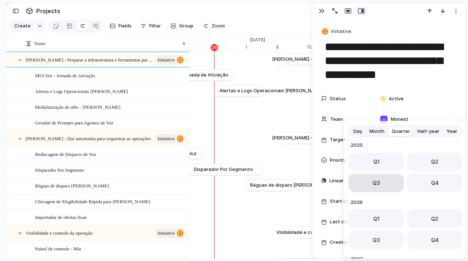
click at [381, 186] on button "Q3" at bounding box center [376, 183] width 56 height 18
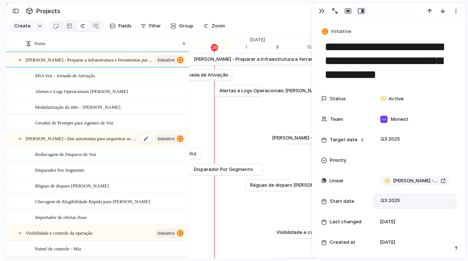
click at [108, 142] on span "[PERSON_NAME] - Dar autonomia para orquestrar as operações" at bounding box center [82, 138] width 112 height 8
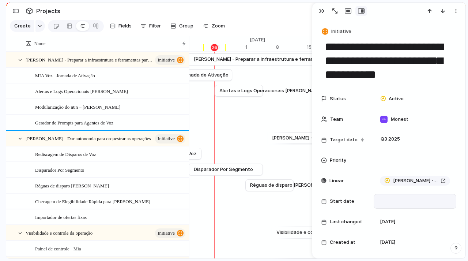
click at [396, 204] on div at bounding box center [415, 201] width 76 height 8
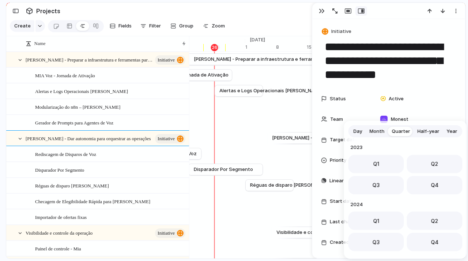
scroll to position [116, 0]
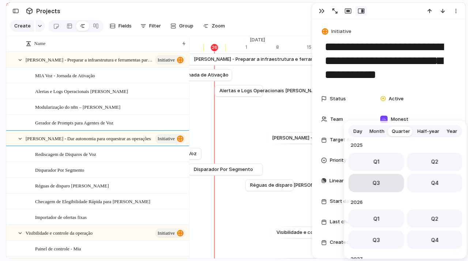
click at [378, 179] on span "Q3" at bounding box center [376, 183] width 7 height 8
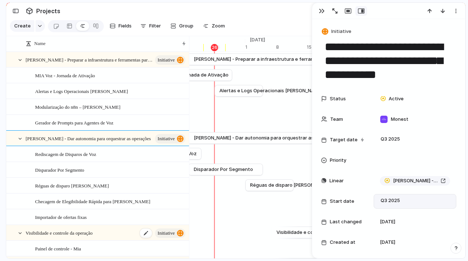
click at [106, 234] on div "Visibilidade e controle da operação initiative" at bounding box center [106, 232] width 161 height 15
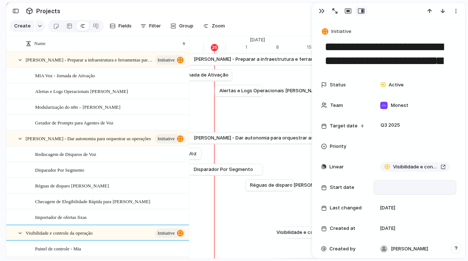
click at [397, 184] on div at bounding box center [415, 187] width 76 height 8
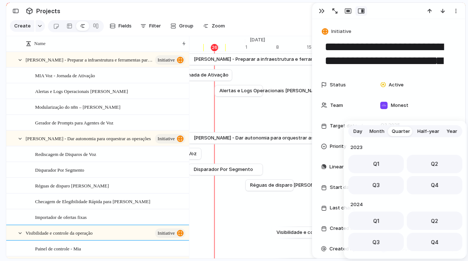
scroll to position [116, 0]
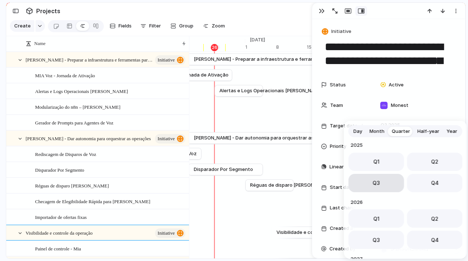
click at [383, 191] on button "Q3" at bounding box center [376, 183] width 56 height 18
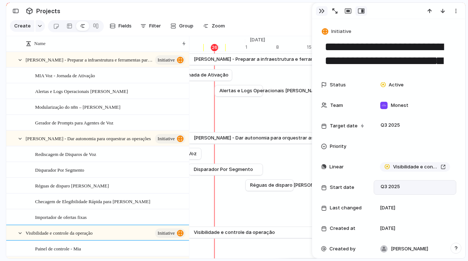
click at [321, 12] on div "button" at bounding box center [322, 11] width 6 height 6
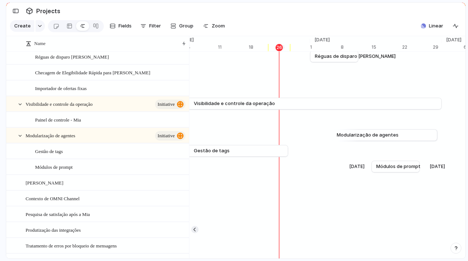
scroll to position [130, 0]
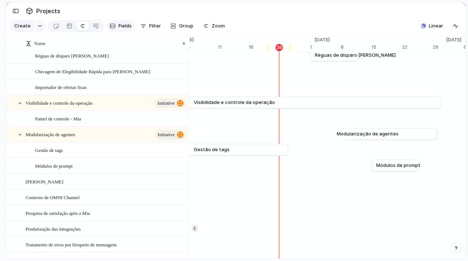
click at [114, 29] on div "button" at bounding box center [113, 26] width 6 height 6
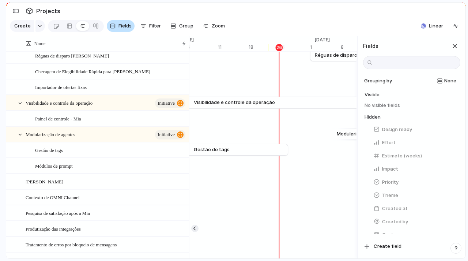
click at [114, 29] on div "button" at bounding box center [113, 26] width 6 height 6
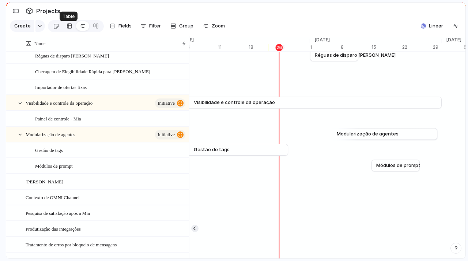
click at [71, 29] on div at bounding box center [70, 26] width 6 height 12
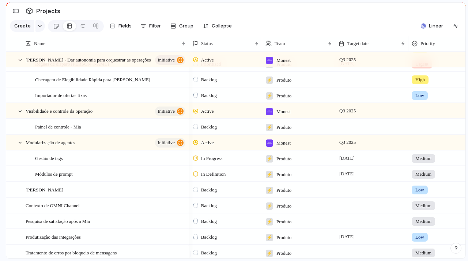
scroll to position [122, 0]
click at [51, 30] on link at bounding box center [56, 26] width 14 height 12
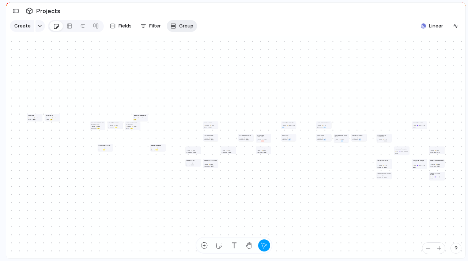
click at [181, 30] on span "Group" at bounding box center [186, 25] width 14 height 7
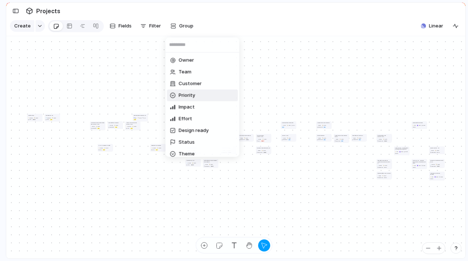
click at [204, 95] on li "Priority" at bounding box center [202, 96] width 71 height 12
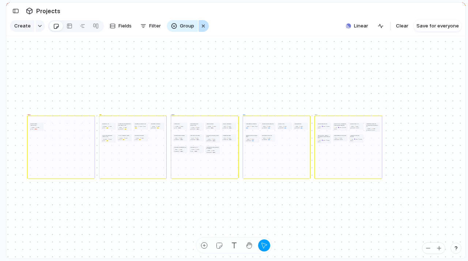
click at [200, 26] on div "button" at bounding box center [203, 26] width 6 height 9
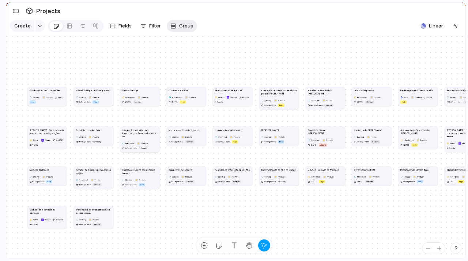
click at [180, 27] on span "Group" at bounding box center [186, 25] width 14 height 7
click at [150, 29] on span "Filter" at bounding box center [155, 25] width 12 height 7
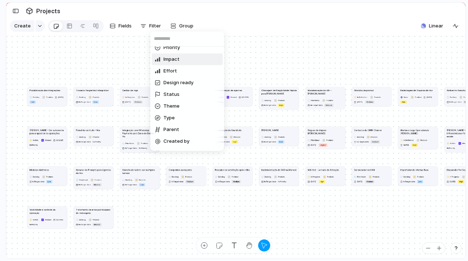
scroll to position [77, 0]
click at [182, 94] on li "Status" at bounding box center [187, 94] width 71 height 12
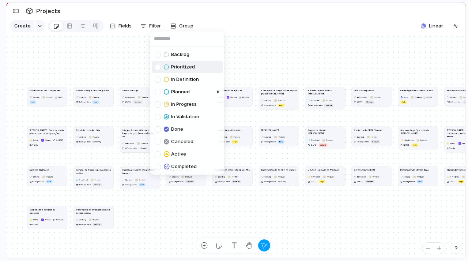
click at [159, 68] on div at bounding box center [158, 67] width 6 height 6
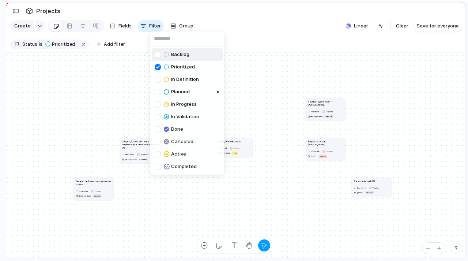
click at [158, 54] on div at bounding box center [158, 55] width 6 height 6
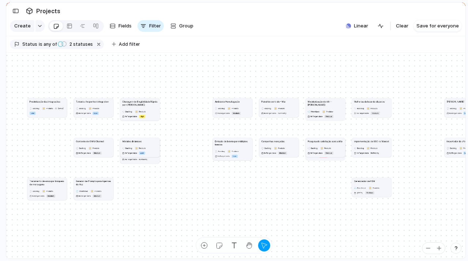
click at [185, 26] on span "Group" at bounding box center [186, 25] width 14 height 7
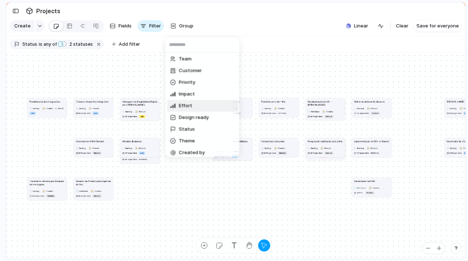
scroll to position [14, 0]
click at [194, 127] on li "Status" at bounding box center [202, 129] width 71 height 12
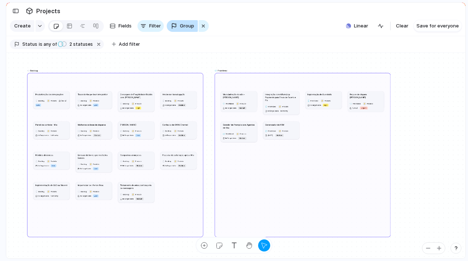
click at [185, 30] on span "Group" at bounding box center [187, 25] width 14 height 7
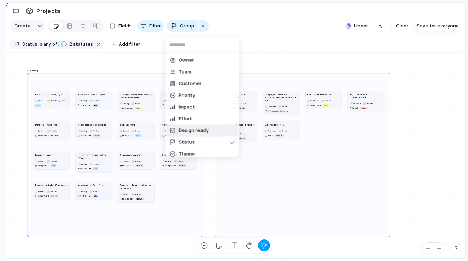
scroll to position [16, 0]
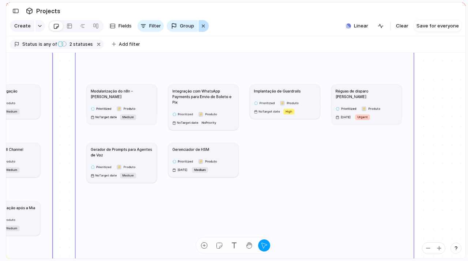
click at [200, 25] on div "button" at bounding box center [203, 26] width 6 height 9
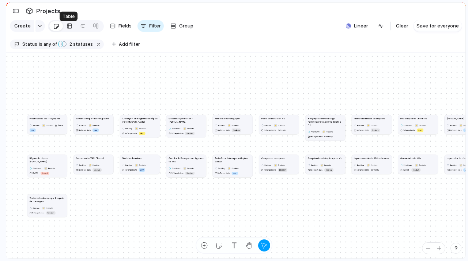
click at [67, 26] on div at bounding box center [70, 26] width 6 height 12
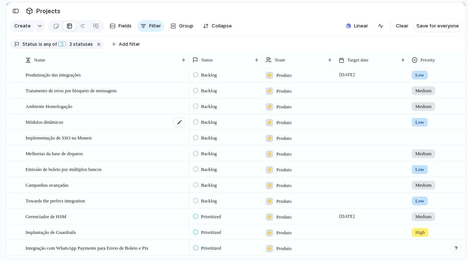
scroll to position [49, 0]
click at [62, 122] on span "Módulos dinâmicos" at bounding box center [45, 121] width 38 height 8
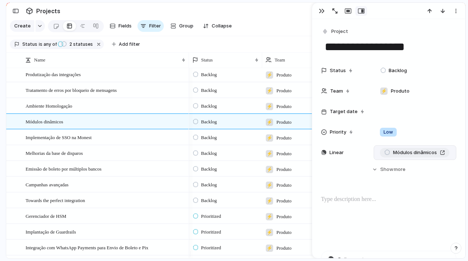
click at [410, 152] on span "Módulos dinâmicos" at bounding box center [415, 152] width 44 height 7
click at [457, 9] on div "button" at bounding box center [456, 11] width 6 height 6
click at [436, 43] on li "Delete" at bounding box center [433, 39] width 55 height 12
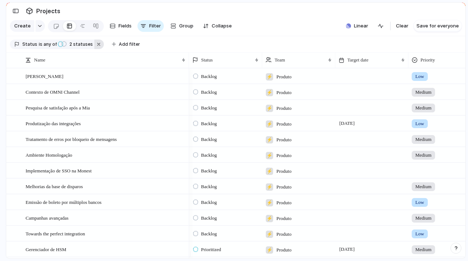
click at [94, 49] on button "button" at bounding box center [99, 44] width 10 height 10
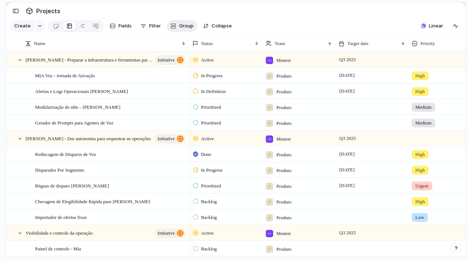
click at [185, 26] on span "Group" at bounding box center [186, 25] width 14 height 7
click at [286, 64] on span "Monest" at bounding box center [283, 60] width 14 height 7
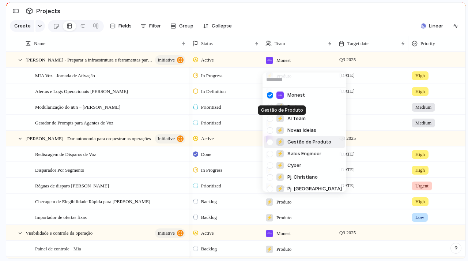
scroll to position [40, 0]
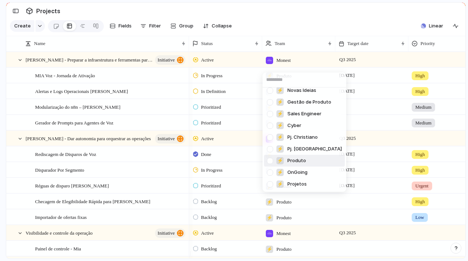
click at [271, 162] on div at bounding box center [270, 160] width 13 height 13
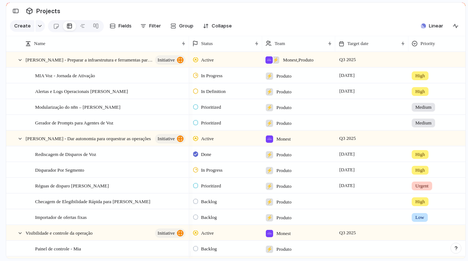
click at [291, 64] on span "Monest , Produto" at bounding box center [298, 59] width 30 height 7
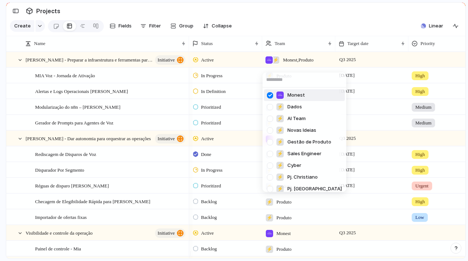
click at [271, 96] on div at bounding box center [270, 95] width 13 height 13
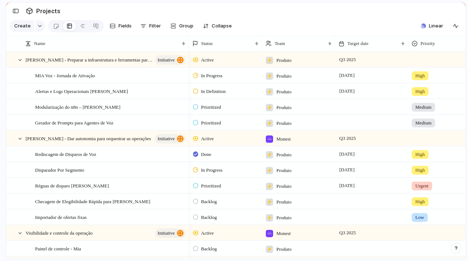
click at [279, 143] on span "Monest" at bounding box center [283, 138] width 14 height 7
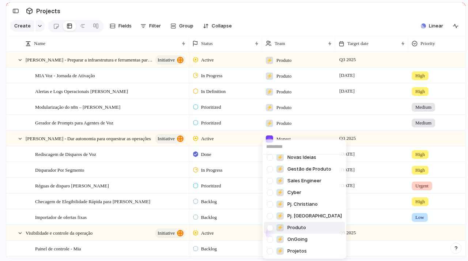
click at [269, 226] on div at bounding box center [270, 227] width 13 height 13
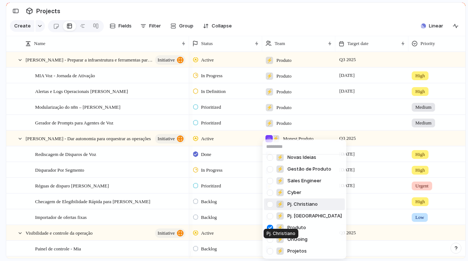
scroll to position [0, 0]
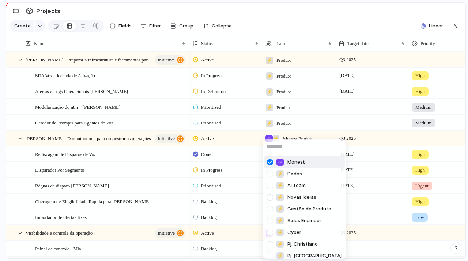
click at [272, 164] on div at bounding box center [270, 162] width 13 height 13
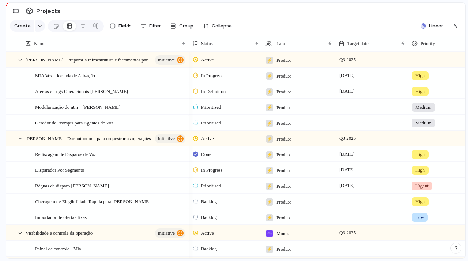
click at [276, 19] on div "Monest ⚡ Dados ⚡ AI Team ⚡ Novas Ideias ⚡ Gestão de Produto ⚡ Sales Engineer ⚡ …" at bounding box center [234, 130] width 468 height 261
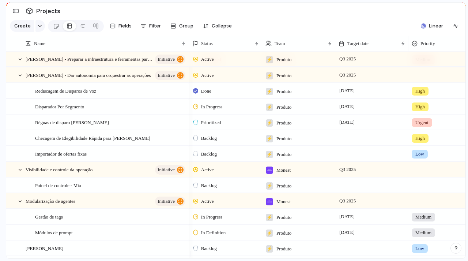
scroll to position [64, 0]
click at [272, 173] on div at bounding box center [269, 169] width 7 height 7
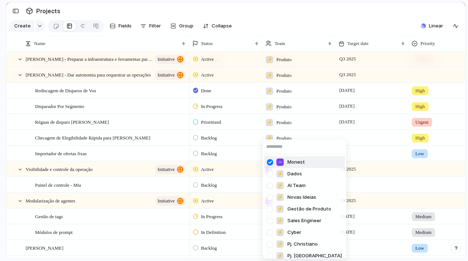
click at [271, 162] on div at bounding box center [270, 162] width 13 height 13
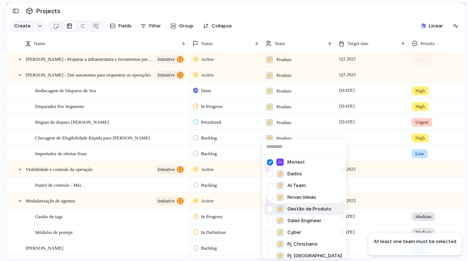
scroll to position [40, 0]
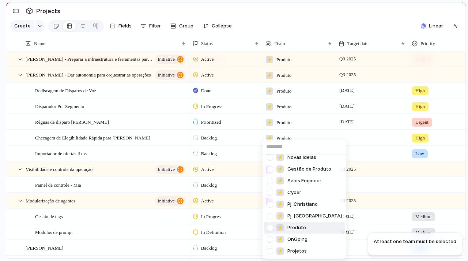
click at [272, 227] on div at bounding box center [270, 227] width 13 height 13
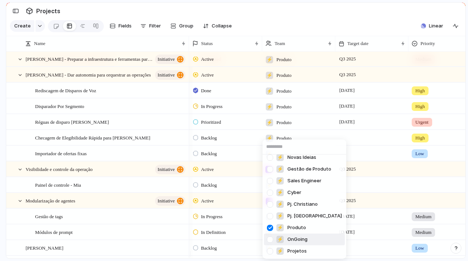
click at [271, 240] on div at bounding box center [270, 239] width 13 height 13
click at [270, 227] on div at bounding box center [270, 227] width 13 height 13
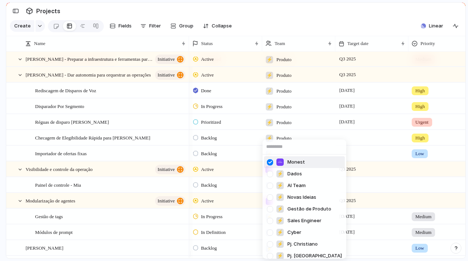
click at [270, 159] on div at bounding box center [270, 162] width 13 height 13
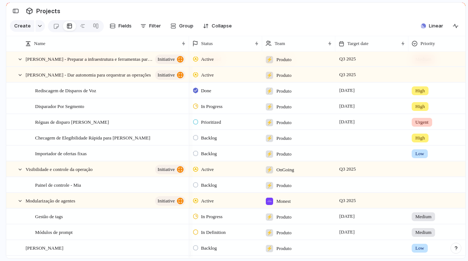
click at [282, 205] on span "Monest" at bounding box center [283, 200] width 14 height 7
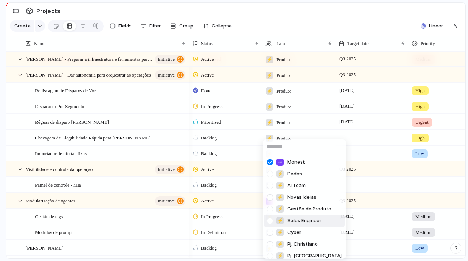
scroll to position [40, 0]
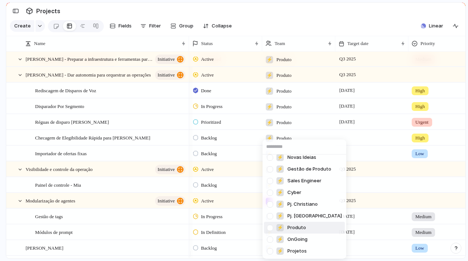
click at [270, 227] on div at bounding box center [270, 227] width 13 height 13
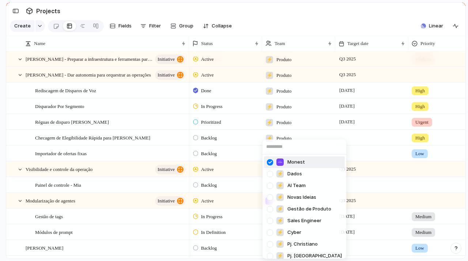
click at [271, 161] on div at bounding box center [270, 162] width 13 height 13
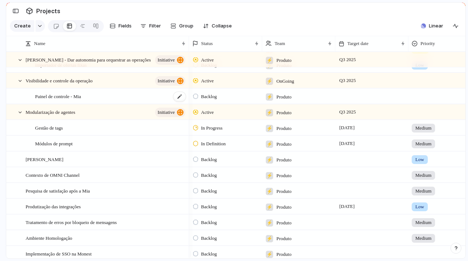
scroll to position [152, 0]
click at [81, 210] on span "Produtização das integrações" at bounding box center [53, 205] width 55 height 8
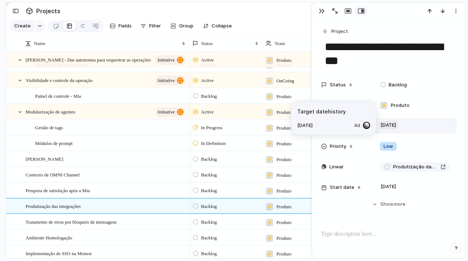
click at [393, 124] on span "[DATE]" at bounding box center [388, 125] width 19 height 9
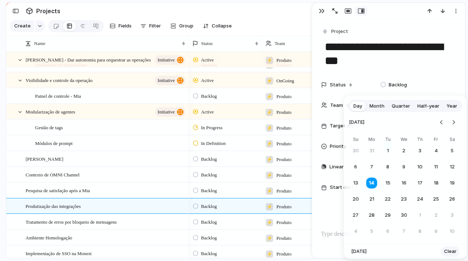
click at [447, 250] on span "Clear" at bounding box center [450, 251] width 12 height 7
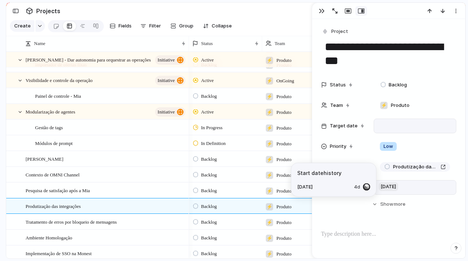
click at [391, 186] on span "[DATE]" at bounding box center [388, 186] width 19 height 9
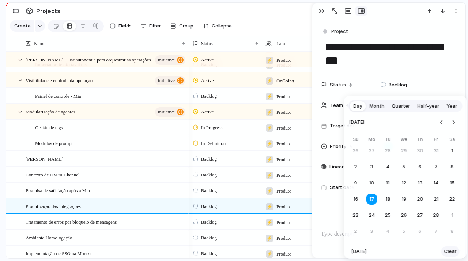
click at [448, 250] on span "Clear" at bounding box center [450, 251] width 12 height 7
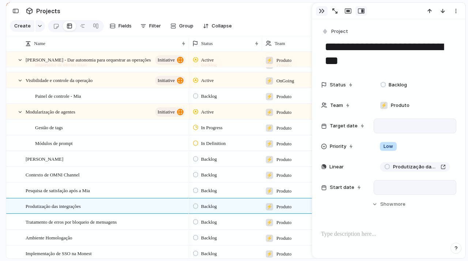
click at [320, 10] on div "button" at bounding box center [322, 11] width 6 height 6
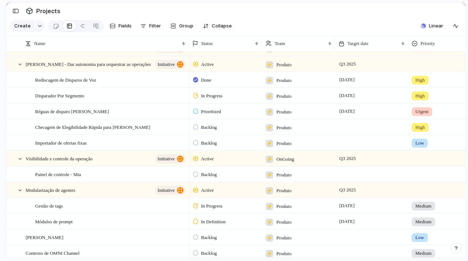
scroll to position [74, 0]
click at [281, 162] on span "OnGoing" at bounding box center [285, 158] width 18 height 7
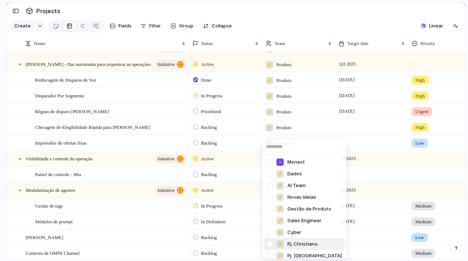
scroll to position [40, 0]
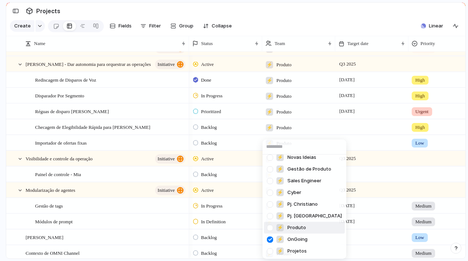
click at [268, 229] on div at bounding box center [270, 227] width 13 height 13
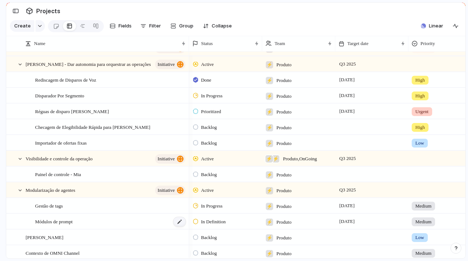
scroll to position [207, 0]
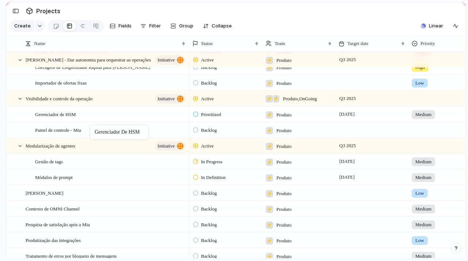
drag, startPoint x: 76, startPoint y: 207, endPoint x: 94, endPoint y: 126, distance: 82.8
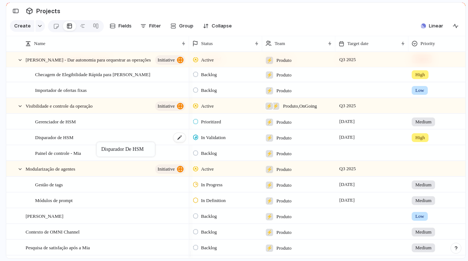
drag, startPoint x: 86, startPoint y: 235, endPoint x: 99, endPoint y: 143, distance: 93.5
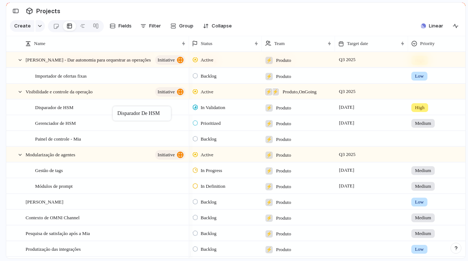
drag, startPoint x: 108, startPoint y: 130, endPoint x: 116, endPoint y: 108, distance: 23.7
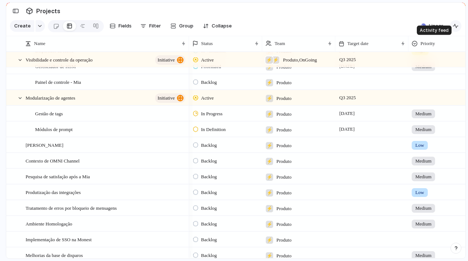
click at [456, 27] on div "button" at bounding box center [456, 26] width 6 height 6
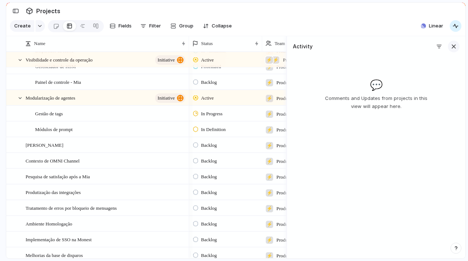
click at [450, 50] on div "button" at bounding box center [454, 46] width 8 height 8
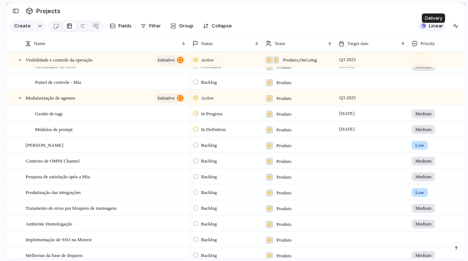
click at [439, 30] on span "Linear" at bounding box center [436, 25] width 14 height 7
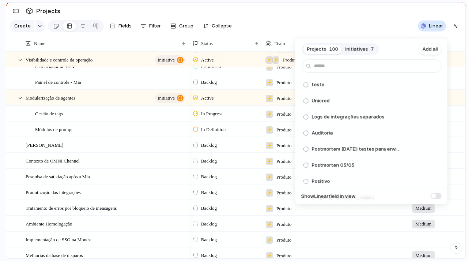
click at [359, 49] on span "Initiatives" at bounding box center [357, 48] width 23 height 7
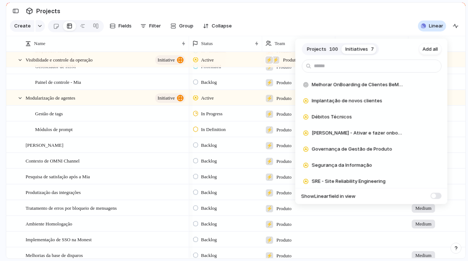
click at [328, 52] on button "Projects 100" at bounding box center [322, 49] width 38 height 12
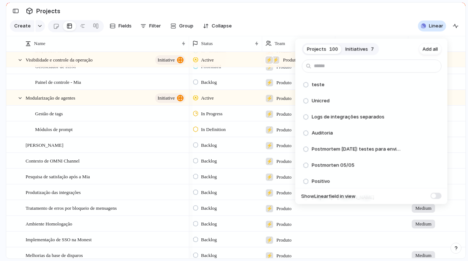
click at [434, 197] on span at bounding box center [436, 195] width 11 height 6
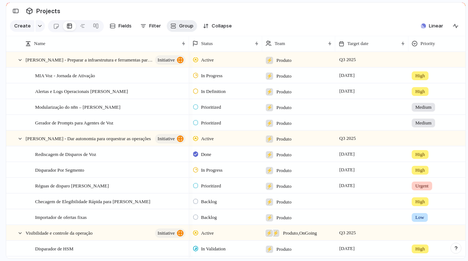
click at [185, 30] on span "Group" at bounding box center [186, 25] width 14 height 7
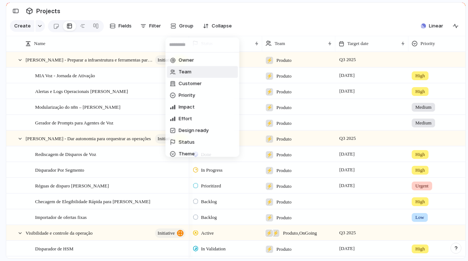
click at [186, 75] on span "Team" at bounding box center [185, 71] width 13 height 7
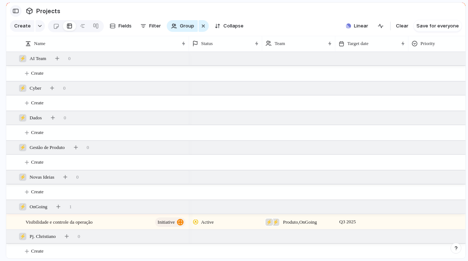
click at [17, 8] on button "button" at bounding box center [16, 11] width 12 height 12
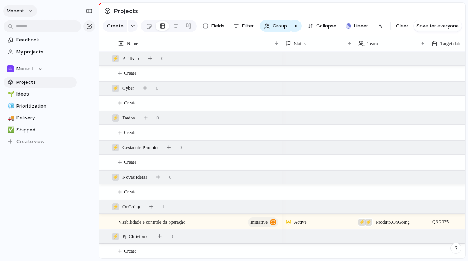
click at [30, 13] on button "Monest" at bounding box center [20, 11] width 34 height 12
click at [46, 25] on li "Settings" at bounding box center [35, 28] width 61 height 12
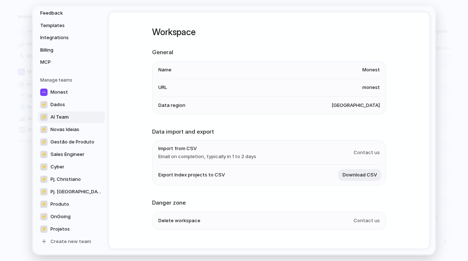
click at [77, 120] on link "⚡ AI Team" at bounding box center [71, 117] width 67 height 12
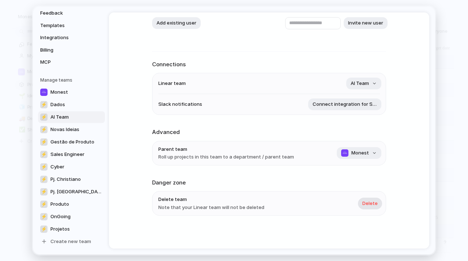
click at [369, 200] on span "Delete" at bounding box center [369, 203] width 15 height 7
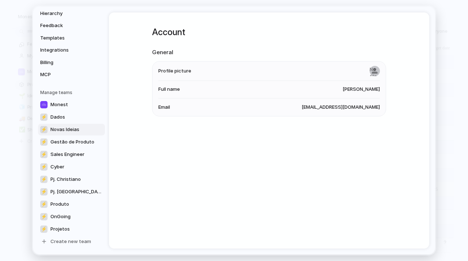
click at [77, 131] on span "Novas Ideias" at bounding box center [64, 129] width 29 height 7
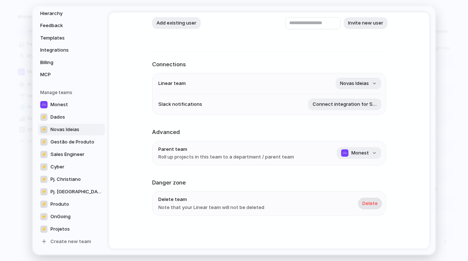
click at [368, 204] on span "Delete" at bounding box center [369, 203] width 15 height 7
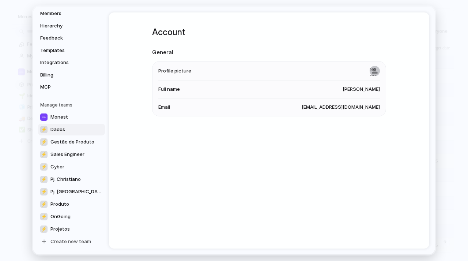
click at [79, 129] on link "⚡ Dados" at bounding box center [71, 129] width 67 height 12
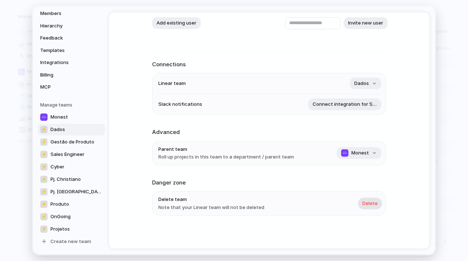
click at [373, 207] on button "Delete" at bounding box center [370, 203] width 24 height 12
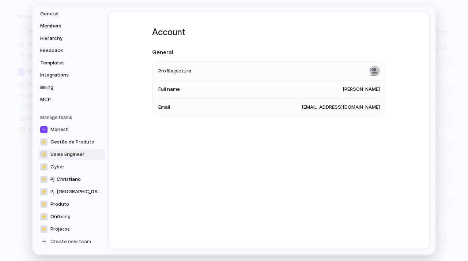
click at [68, 156] on span "Sales Engineer" at bounding box center [67, 154] width 34 height 7
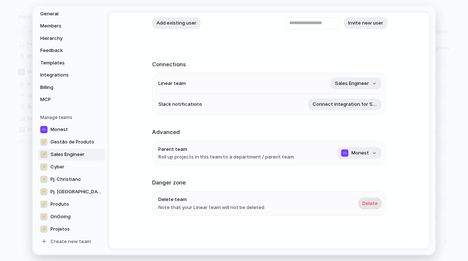
click at [367, 207] on button "Delete" at bounding box center [370, 203] width 24 height 12
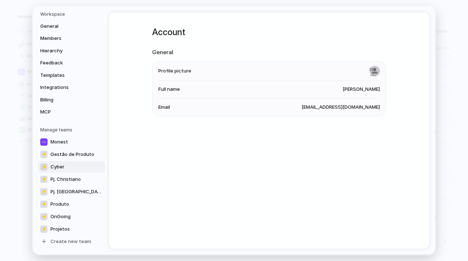
click at [64, 167] on link "⚡ Cyber" at bounding box center [71, 167] width 67 height 12
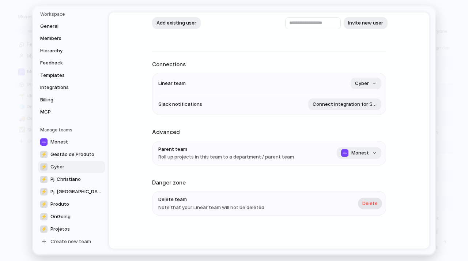
click at [368, 199] on button "Delete" at bounding box center [370, 203] width 24 height 12
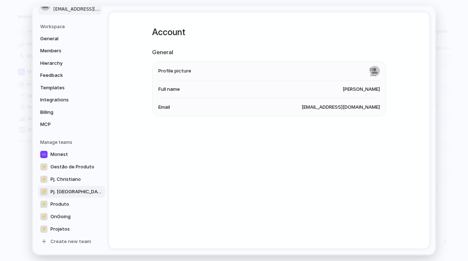
click at [86, 192] on link "⚡ Pj. [GEOGRAPHIC_DATA]" at bounding box center [71, 191] width 67 height 12
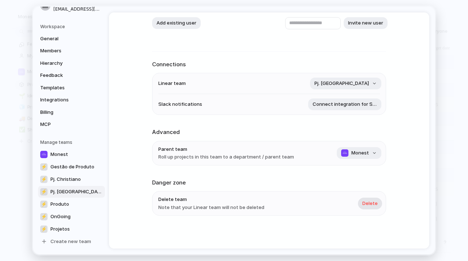
click at [376, 208] on button "Delete" at bounding box center [370, 203] width 24 height 12
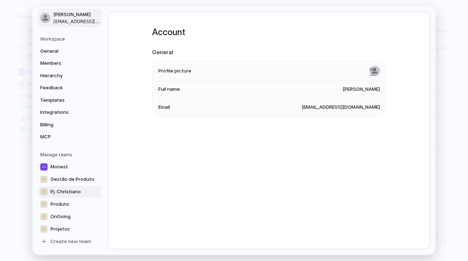
click at [71, 190] on span "Pj. Christiano" at bounding box center [65, 191] width 30 height 7
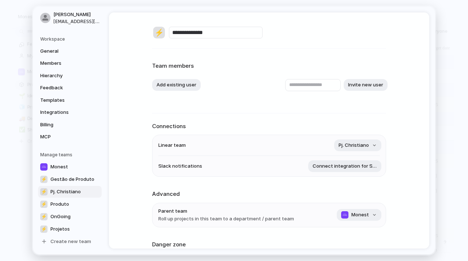
scroll to position [63, 0]
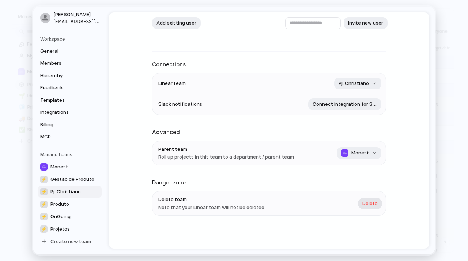
click at [370, 204] on span "Delete" at bounding box center [369, 203] width 15 height 7
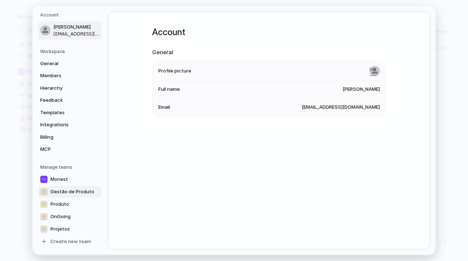
click at [64, 189] on span "Gestão de Produto" at bounding box center [72, 191] width 44 height 7
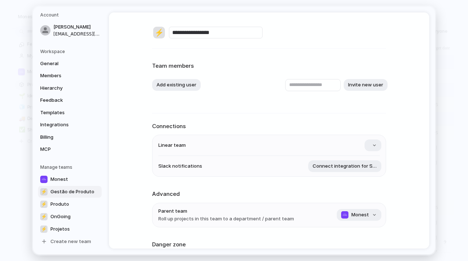
scroll to position [63, 0]
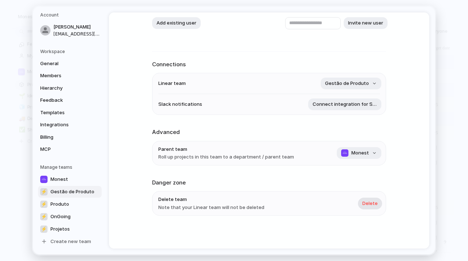
click at [369, 203] on span "Delete" at bounding box center [369, 203] width 15 height 7
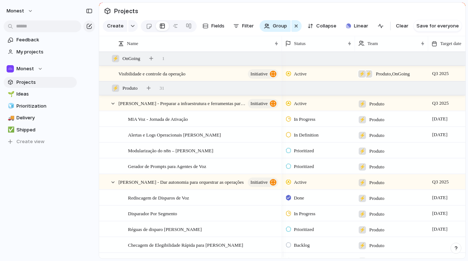
click at [1, 204] on div "Feedback My projects Monest Projects 🌱 Ideas 🧊 Prioritization 🚚 Delivery ✅ Ship…" at bounding box center [40, 103] width 80 height 206
click at [88, 6] on button "button" at bounding box center [89, 11] width 12 height 12
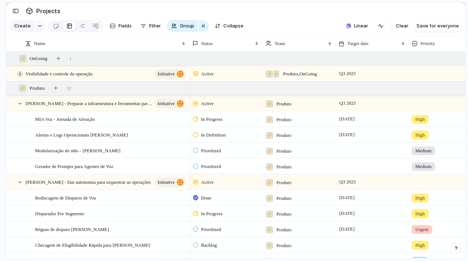
click at [20, 77] on div at bounding box center [20, 74] width 7 height 7
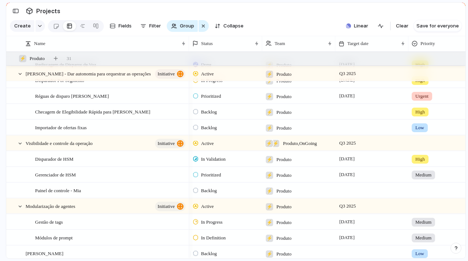
scroll to position [152, 0]
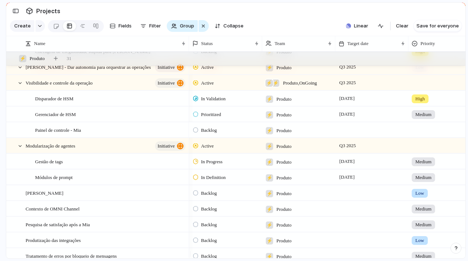
click at [286, 134] on span "Produto" at bounding box center [283, 130] width 15 height 7
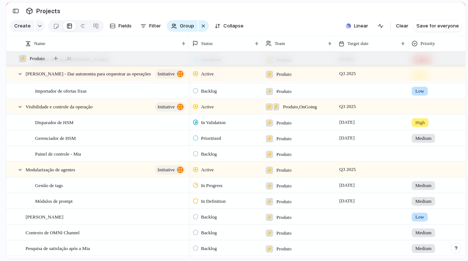
click at [283, 158] on span "Produto" at bounding box center [283, 154] width 15 height 7
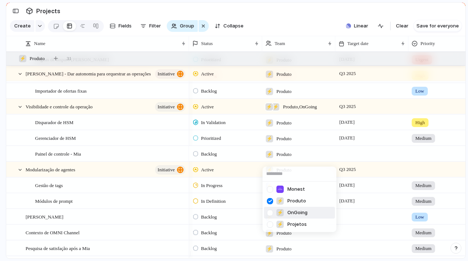
click at [270, 213] on div at bounding box center [270, 212] width 13 height 13
click at [271, 200] on div at bounding box center [270, 201] width 13 height 13
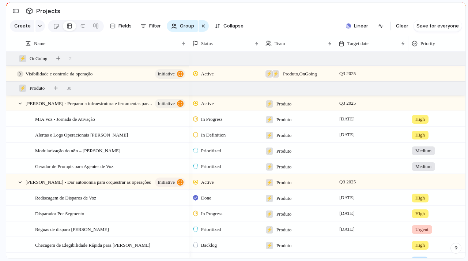
click at [20, 77] on div at bounding box center [20, 74] width 7 height 7
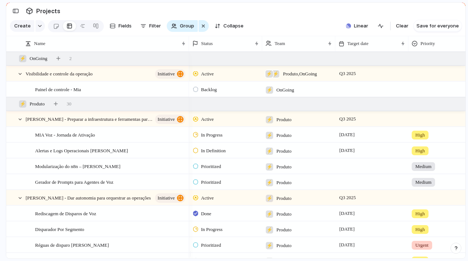
click at [279, 94] on span "OnGoing" at bounding box center [285, 89] width 18 height 7
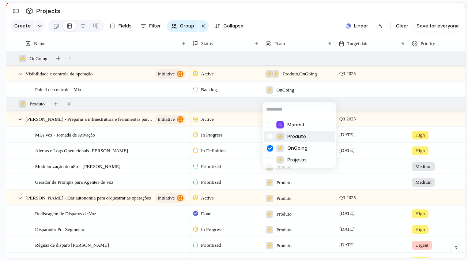
click at [270, 139] on div at bounding box center [270, 136] width 13 height 13
click at [271, 147] on div at bounding box center [270, 148] width 13 height 13
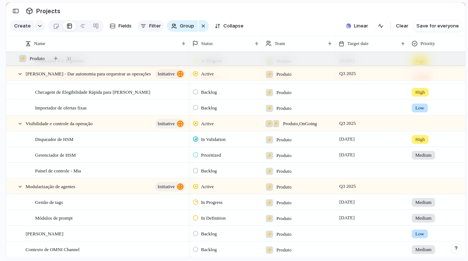
click at [150, 29] on span "Filter" at bounding box center [155, 25] width 12 height 7
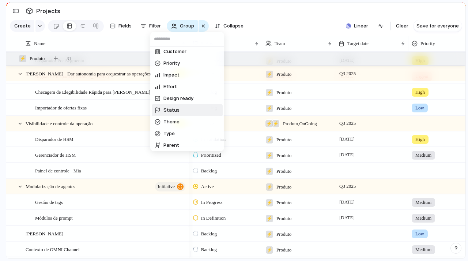
click at [181, 110] on li "Status" at bounding box center [187, 110] width 71 height 12
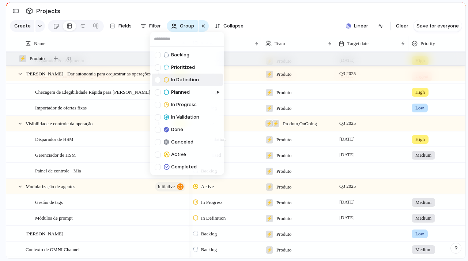
click at [157, 81] on div at bounding box center [158, 80] width 6 height 6
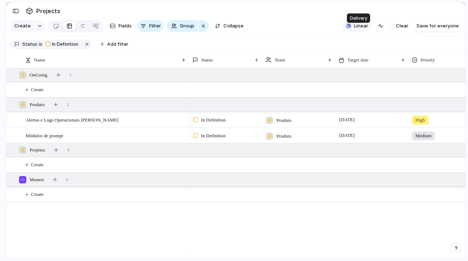
click at [359, 28] on span "Linear" at bounding box center [361, 25] width 14 height 7
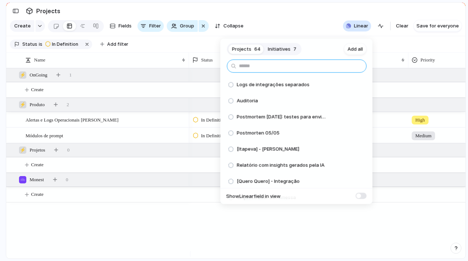
click at [263, 65] on input "text" at bounding box center [297, 66] width 140 height 13
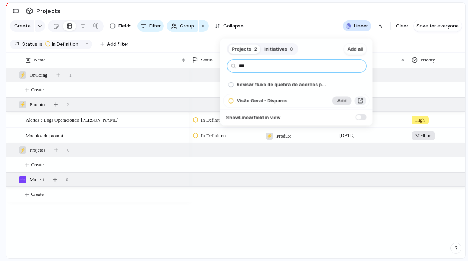
type input "***"
click at [338, 102] on span "Add" at bounding box center [342, 100] width 9 height 7
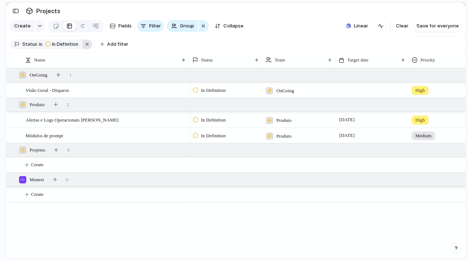
click at [84, 48] on button "button" at bounding box center [88, 44] width 10 height 10
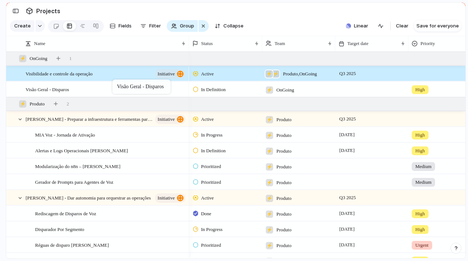
drag, startPoint x: 105, startPoint y: 94, endPoint x: 116, endPoint y: 81, distance: 17.7
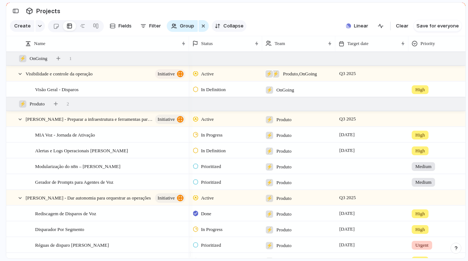
click at [235, 28] on span "Collapse" at bounding box center [233, 25] width 20 height 7
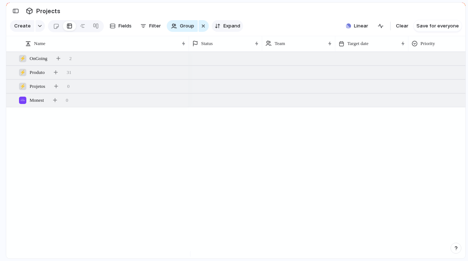
click at [235, 28] on span "Expand" at bounding box center [231, 25] width 17 height 7
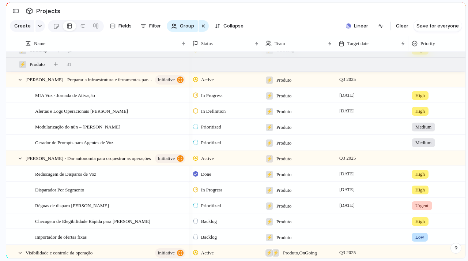
click at [426, 163] on div at bounding box center [445, 157] width 72 height 12
click at [326, 12] on div "Urgent High Medium Low" at bounding box center [234, 130] width 468 height 261
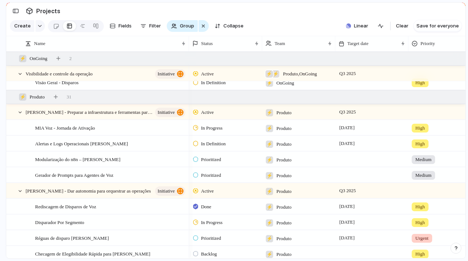
click at [425, 115] on div at bounding box center [445, 111] width 72 height 12
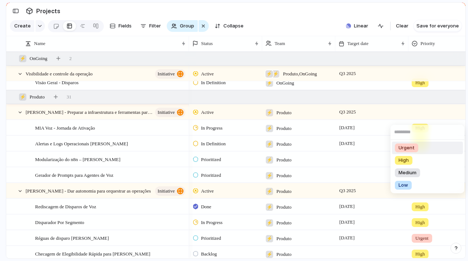
click at [416, 148] on div "Urgent" at bounding box center [406, 147] width 23 height 9
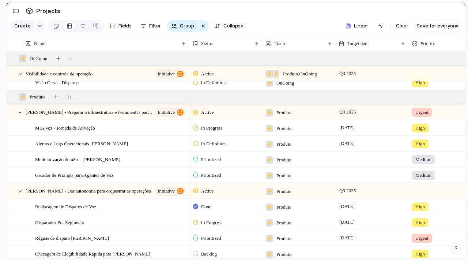
click at [425, 195] on div at bounding box center [445, 189] width 72 height 12
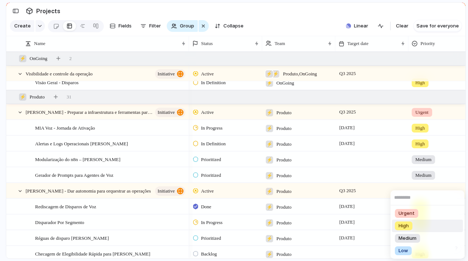
click at [411, 226] on div "High" at bounding box center [404, 225] width 18 height 9
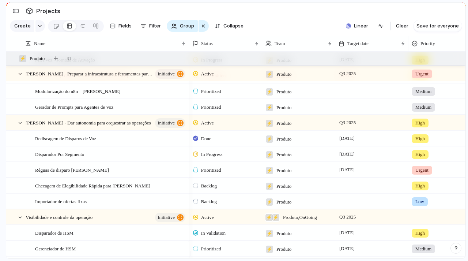
scroll to position [0, 91]
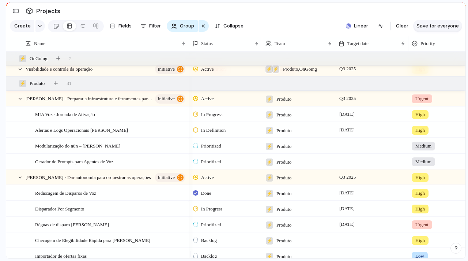
click at [437, 29] on span "Save for everyone" at bounding box center [437, 25] width 42 height 7
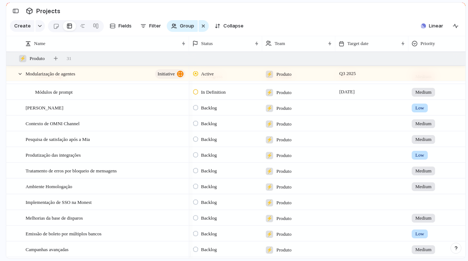
click at [328, 19] on section "Projects" at bounding box center [235, 11] width 459 height 16
drag, startPoint x: 328, startPoint y: 20, endPoint x: 287, endPoint y: 18, distance: 41.0
click at [287, 18] on section "Projects" at bounding box center [235, 11] width 459 height 16
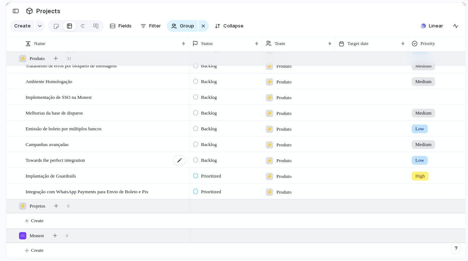
click at [83, 157] on span "Towards the perfect integration" at bounding box center [56, 159] width 60 height 8
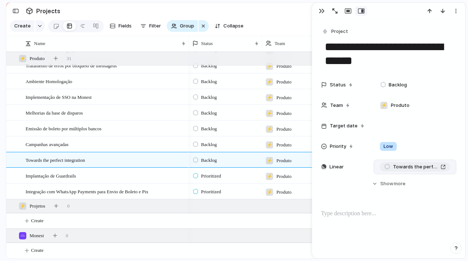
click at [408, 169] on span "Towards the perfect integration" at bounding box center [415, 166] width 45 height 7
click at [318, 11] on button "button" at bounding box center [322, 11] width 12 height 10
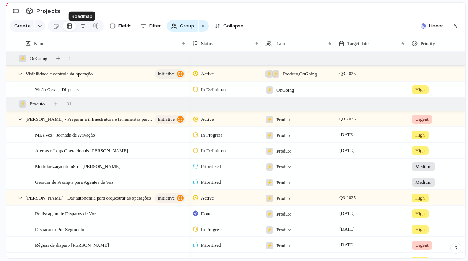
click at [83, 29] on div at bounding box center [83, 26] width 6 height 12
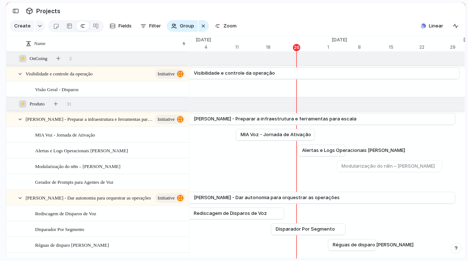
scroll to position [0, 4805]
click at [54, 28] on div at bounding box center [56, 26] width 6 height 12
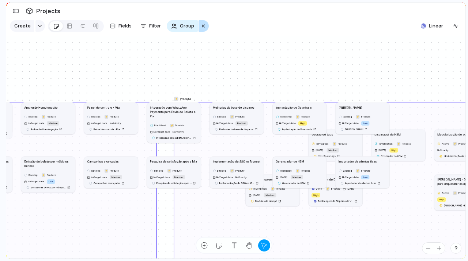
click at [205, 32] on button "button" at bounding box center [204, 26] width 10 height 12
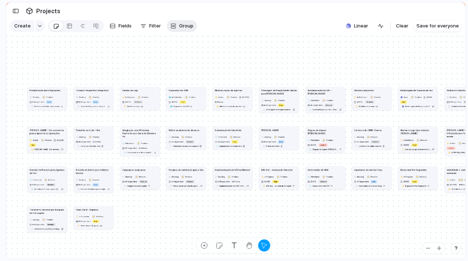
click at [191, 30] on span "Group" at bounding box center [186, 25] width 14 height 7
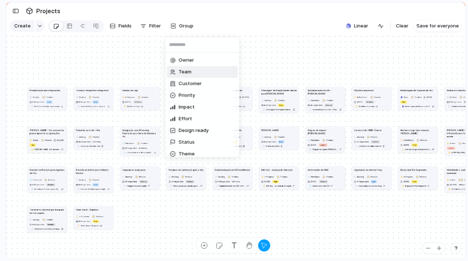
click at [201, 72] on li "Team" at bounding box center [202, 72] width 71 height 12
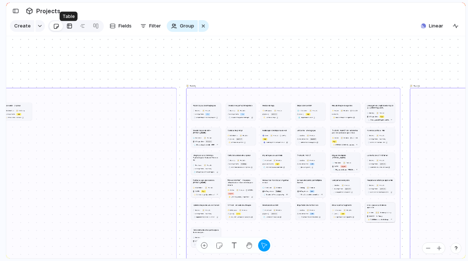
click at [68, 32] on div at bounding box center [70, 26] width 6 height 12
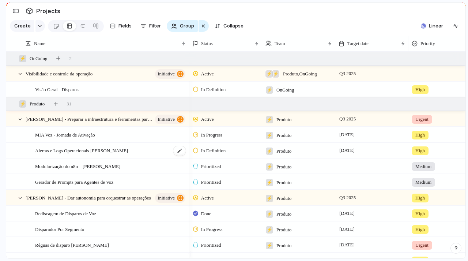
scroll to position [18, 0]
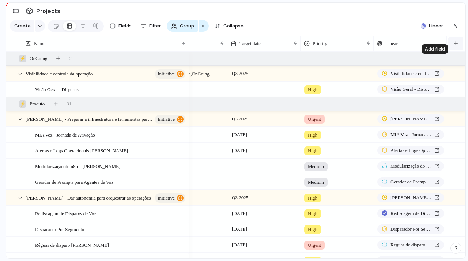
click at [456, 45] on div "button" at bounding box center [456, 43] width 4 height 4
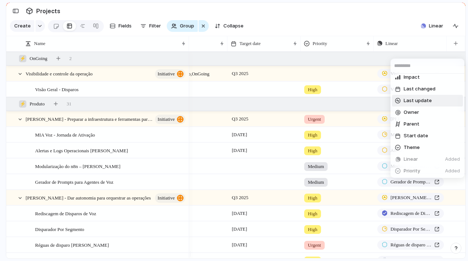
click at [430, 104] on span "Last update" at bounding box center [418, 100] width 28 height 7
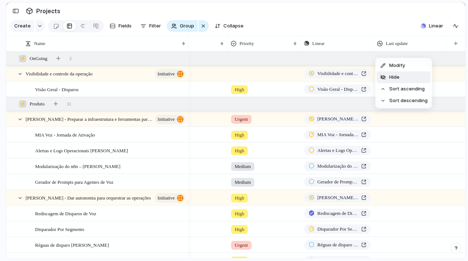
click at [404, 80] on li "Hide" at bounding box center [404, 77] width 54 height 12
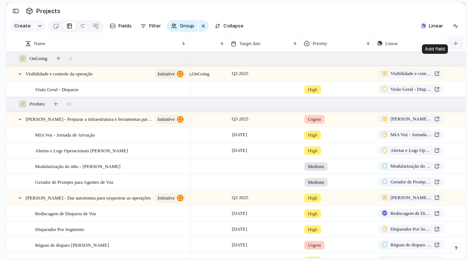
click at [456, 45] on div "button" at bounding box center [456, 43] width 4 height 4
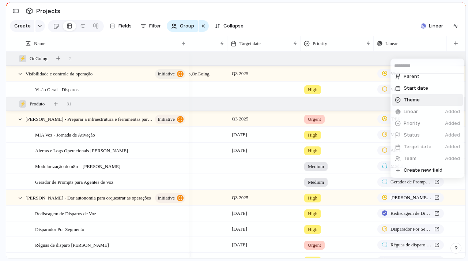
click at [407, 103] on li "Theme" at bounding box center [427, 100] width 71 height 12
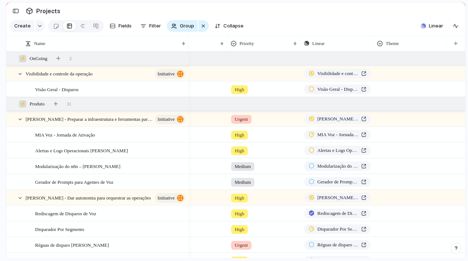
click at [393, 78] on div at bounding box center [410, 72] width 72 height 12
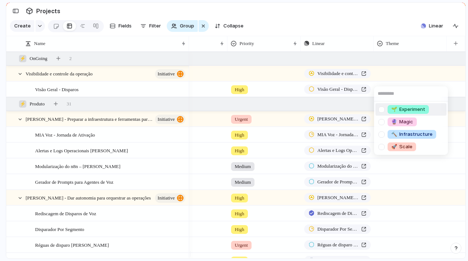
drag, startPoint x: 400, startPoint y: 50, endPoint x: 417, endPoint y: 48, distance: 17.0
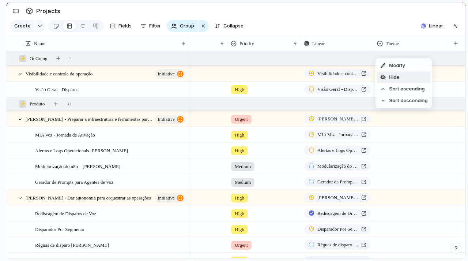
click at [414, 77] on li "Hide" at bounding box center [404, 77] width 54 height 12
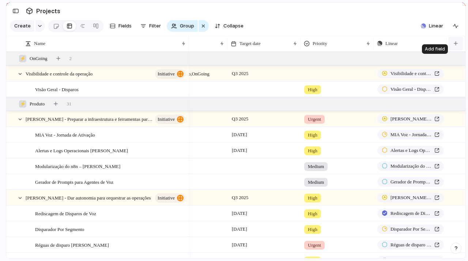
click at [459, 50] on button "button" at bounding box center [455, 43] width 15 height 13
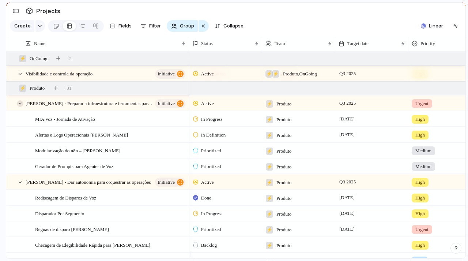
click at [20, 107] on div at bounding box center [20, 103] width 7 height 7
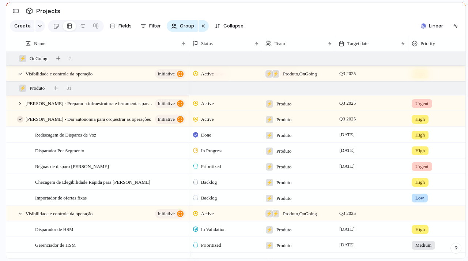
click at [21, 122] on div at bounding box center [20, 119] width 7 height 7
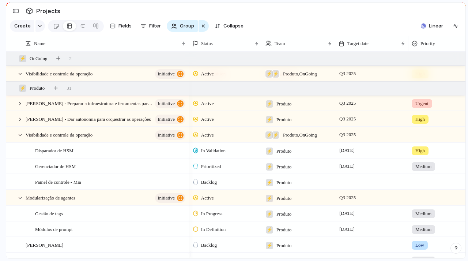
click at [116, 8] on section "Projects" at bounding box center [235, 11] width 459 height 16
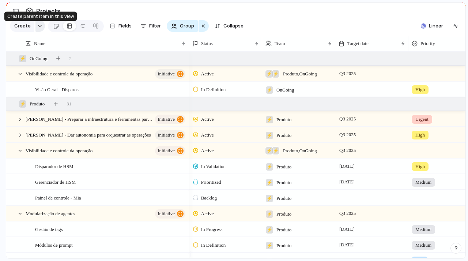
click at [39, 32] on button "button" at bounding box center [40, 26] width 10 height 12
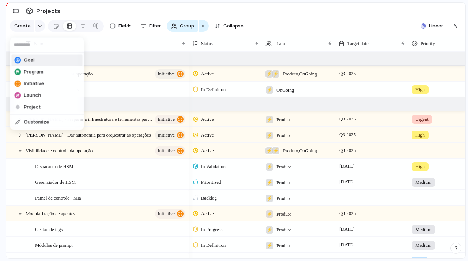
click at [44, 60] on li "Goal" at bounding box center [47, 60] width 71 height 12
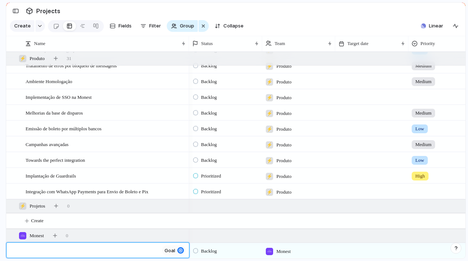
click at [37, 252] on textarea at bounding box center [92, 250] width 133 height 9
paste textarea "**********"
type textarea "**********"
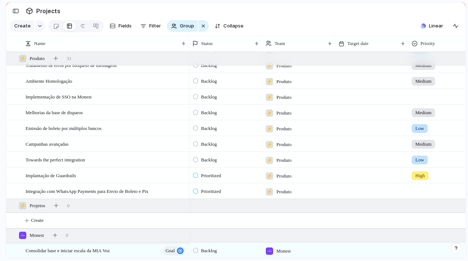
click at [211, 250] on span "Backlog" at bounding box center [209, 250] width 16 height 7
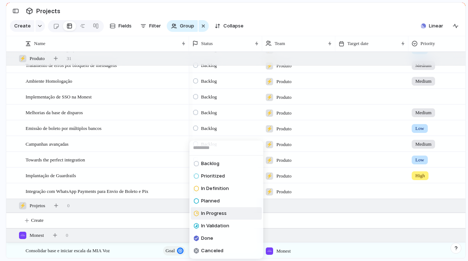
click at [220, 213] on span "In Progress" at bounding box center [214, 213] width 26 height 7
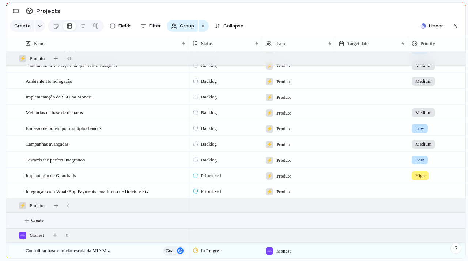
scroll to position [264, 0]
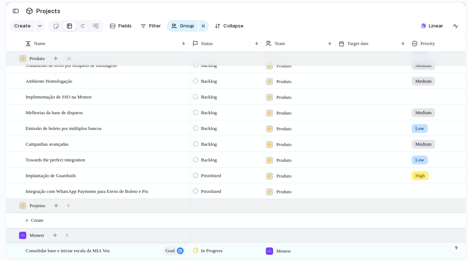
click at [285, 248] on span "Monest" at bounding box center [283, 250] width 14 height 7
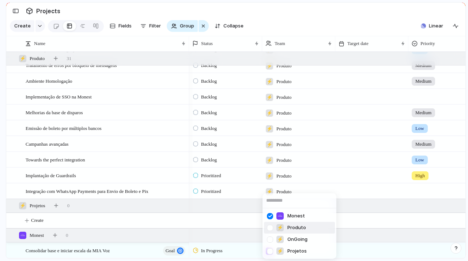
click at [269, 229] on div at bounding box center [270, 227] width 13 height 13
click at [270, 214] on div at bounding box center [270, 216] width 13 height 13
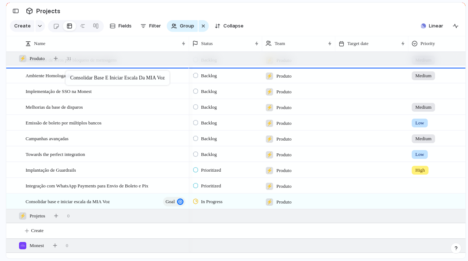
drag, startPoint x: 115, startPoint y: 203, endPoint x: 69, endPoint y: 72, distance: 138.2
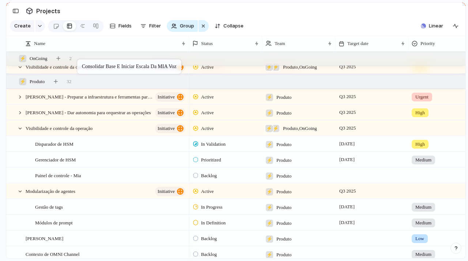
scroll to position [0, 0]
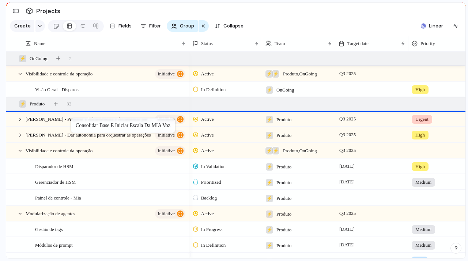
drag, startPoint x: 99, startPoint y: 149, endPoint x: 75, endPoint y: 120, distance: 38.2
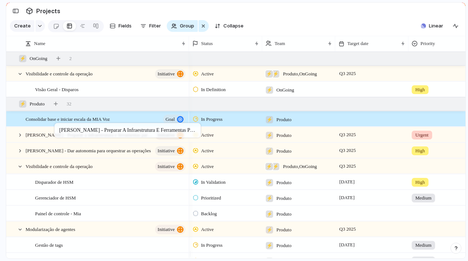
drag, startPoint x: 48, startPoint y: 142, endPoint x: 58, endPoint y: 124, distance: 19.8
drag, startPoint x: 57, startPoint y: 154, endPoint x: 77, endPoint y: 125, distance: 35.1
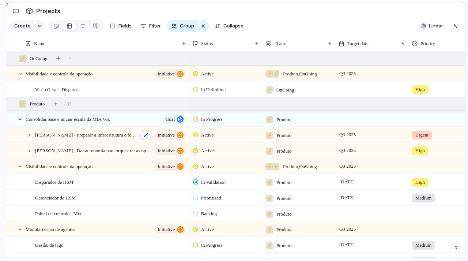
click at [144, 140] on div at bounding box center [146, 135] width 12 height 10
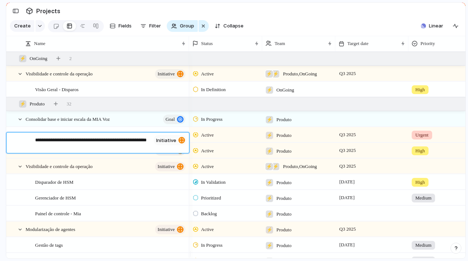
click at [59, 136] on div "**********" at bounding box center [90, 142] width 128 height 21
click at [58, 142] on textarea "**********" at bounding box center [93, 143] width 116 height 15
type textarea "**********"
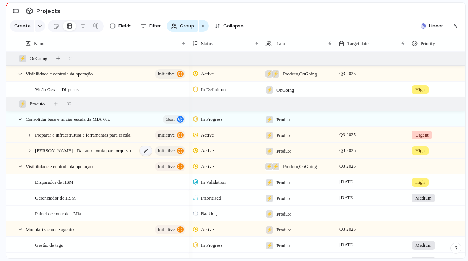
click at [145, 155] on div at bounding box center [146, 151] width 12 height 10
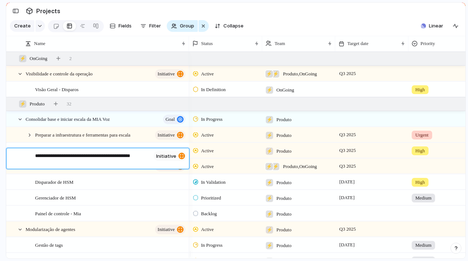
click at [60, 154] on textarea "**********" at bounding box center [93, 159] width 116 height 15
type textarea "**********"
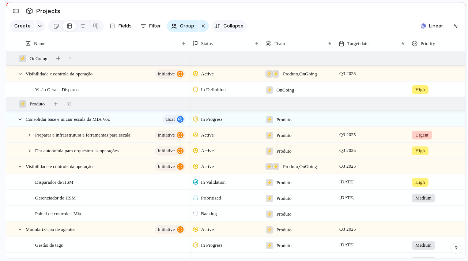
click at [227, 30] on span "Collapse" at bounding box center [233, 25] width 20 height 7
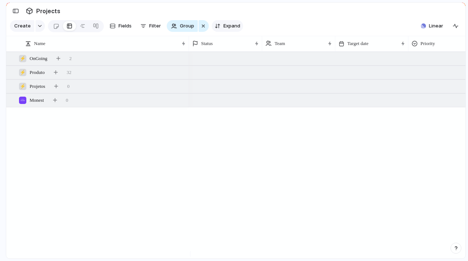
click at [227, 30] on span "Expand" at bounding box center [231, 25] width 17 height 7
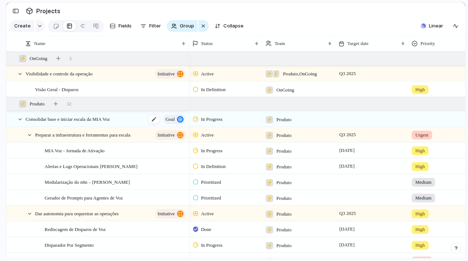
click at [69, 123] on span "Consolidar base e iniciar escala da MIA Voz" at bounding box center [68, 118] width 84 height 8
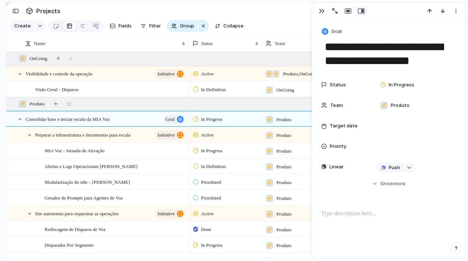
click at [359, 215] on p at bounding box center [388, 213] width 135 height 9
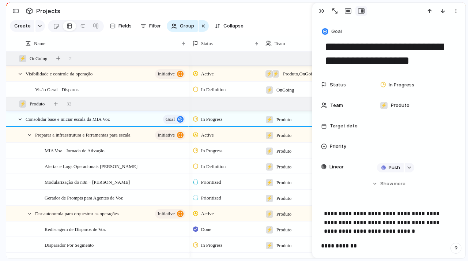
scroll to position [56, 0]
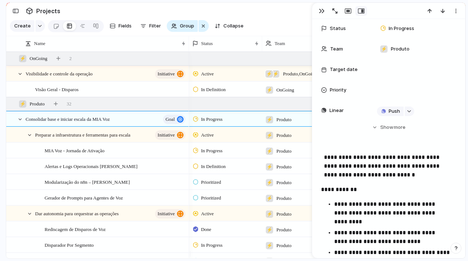
click at [338, 204] on p "**********" at bounding box center [392, 213] width 116 height 26
click at [342, 230] on p "**********" at bounding box center [392, 237] width 116 height 18
click at [342, 250] on p "**********" at bounding box center [392, 252] width 116 height 9
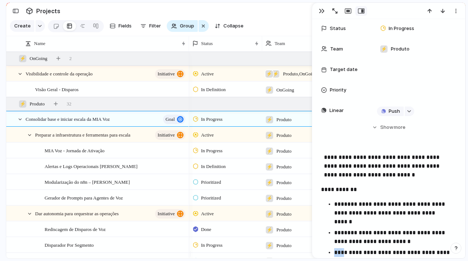
click at [342, 250] on p "**********" at bounding box center [392, 252] width 116 height 9
click at [336, 156] on strong "*********" at bounding box center [338, 156] width 28 height 5
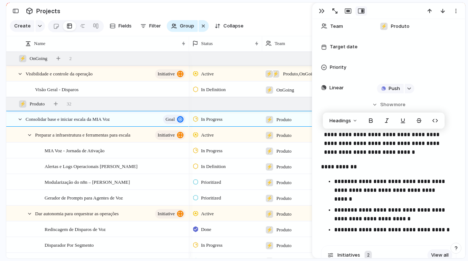
scroll to position [81, 0]
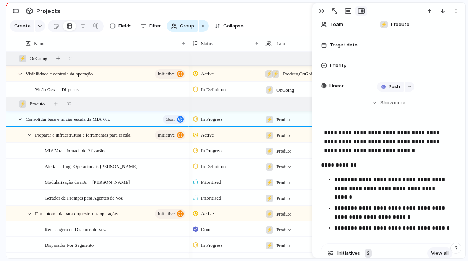
click at [355, 162] on strong "**********" at bounding box center [339, 164] width 36 height 5
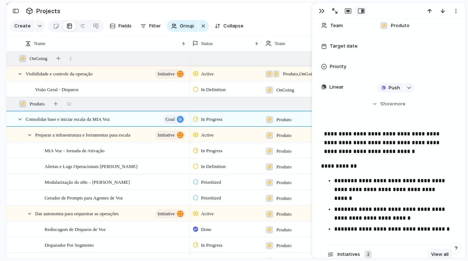
scroll to position [0, 0]
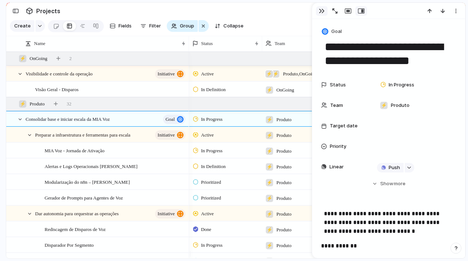
click at [319, 10] on div "button" at bounding box center [322, 11] width 6 height 6
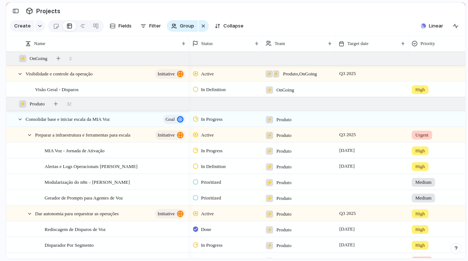
click at [353, 122] on div at bounding box center [371, 118] width 73 height 15
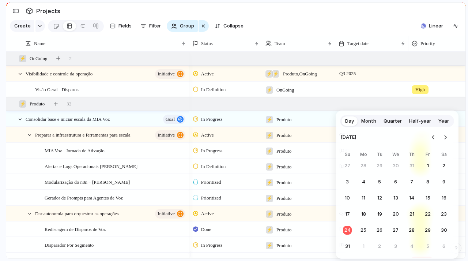
click at [391, 122] on span "Quarter" at bounding box center [393, 120] width 18 height 7
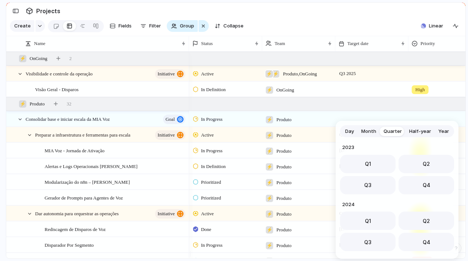
scroll to position [116, 0]
click at [369, 181] on span "Q3" at bounding box center [367, 183] width 7 height 8
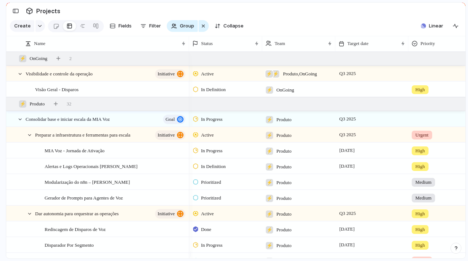
click at [424, 139] on span "Urgent" at bounding box center [421, 134] width 13 height 7
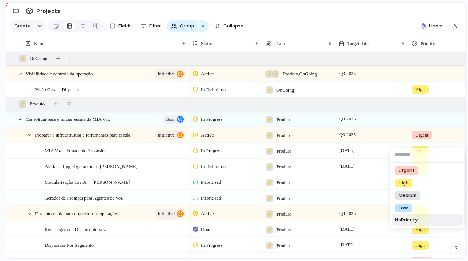
click at [411, 219] on span "No Priority" at bounding box center [406, 219] width 23 height 7
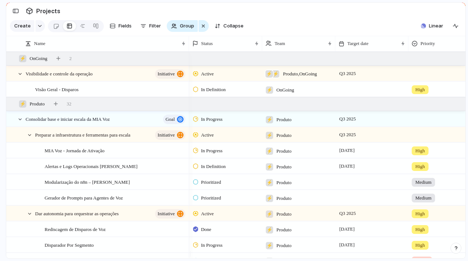
click at [422, 217] on span "High" at bounding box center [420, 213] width 10 height 7
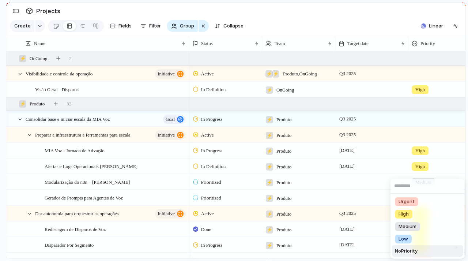
click at [408, 251] on span "No Priority" at bounding box center [406, 250] width 23 height 7
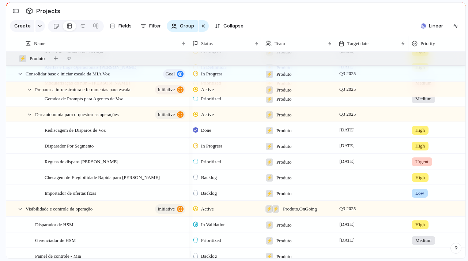
scroll to position [0, 0]
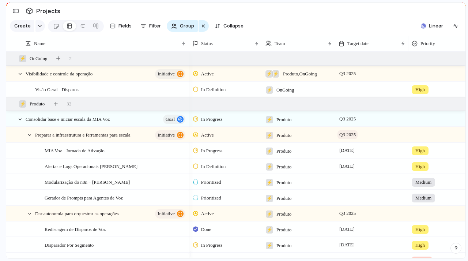
click at [347, 139] on span "Q3 2025" at bounding box center [348, 134] width 20 height 9
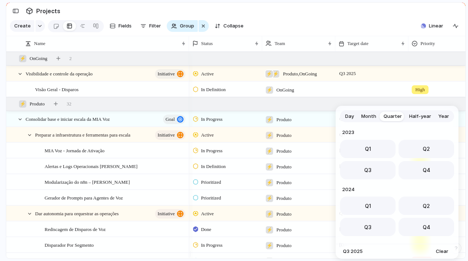
scroll to position [116, 0]
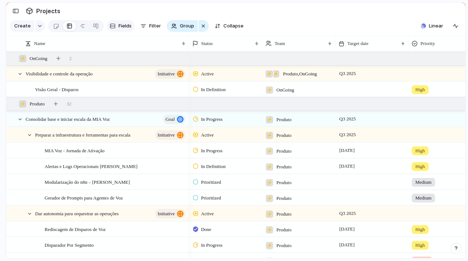
click at [117, 27] on button "Fields" at bounding box center [121, 26] width 28 height 12
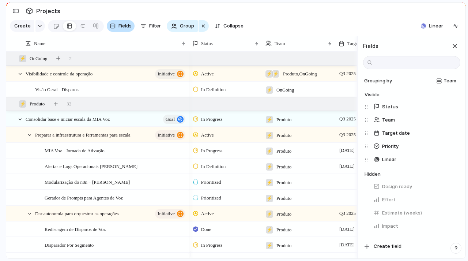
click at [117, 27] on button "Fields" at bounding box center [121, 26] width 28 height 12
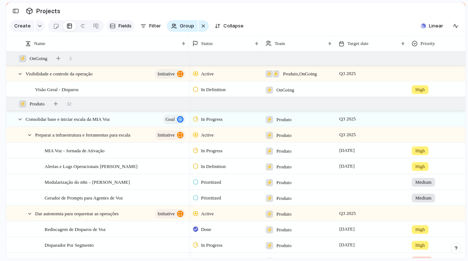
click at [116, 27] on button "Fields" at bounding box center [121, 26] width 28 height 12
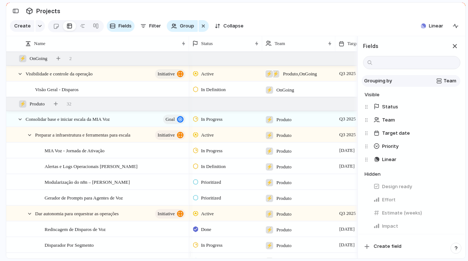
click at [444, 84] on span "Team" at bounding box center [450, 80] width 13 height 7
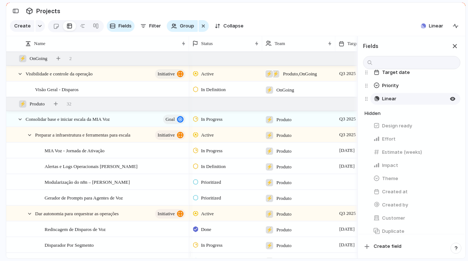
scroll to position [154, 0]
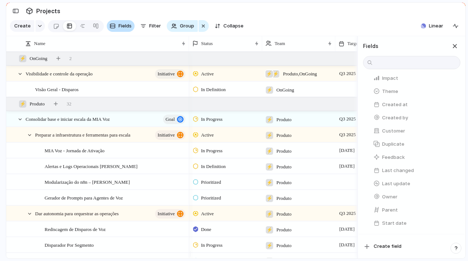
click at [127, 26] on span "Fields" at bounding box center [124, 25] width 13 height 7
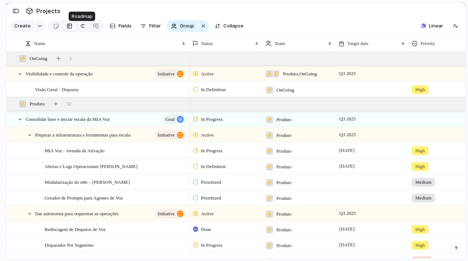
click at [77, 27] on link at bounding box center [82, 26] width 13 height 12
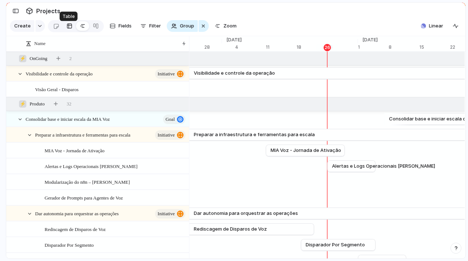
click at [68, 29] on div at bounding box center [70, 26] width 6 height 12
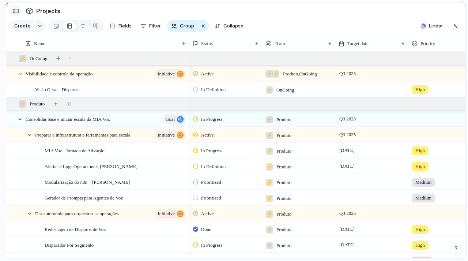
click at [16, 12] on div "button" at bounding box center [15, 10] width 7 height 5
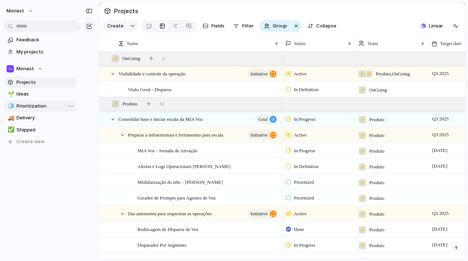
click at [36, 107] on span "Prioritization" at bounding box center [45, 105] width 58 height 7
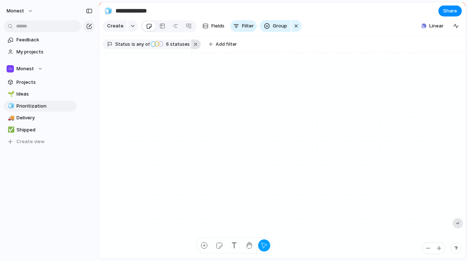
click at [191, 47] on button "button" at bounding box center [196, 44] width 10 height 10
click at [298, 30] on button "button" at bounding box center [296, 26] width 10 height 12
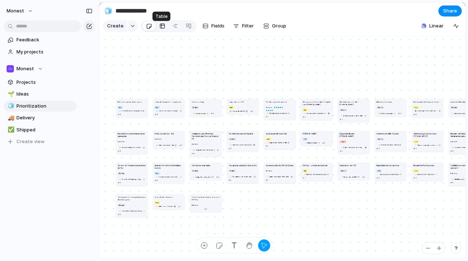
click at [159, 31] on div at bounding box center [162, 26] width 6 height 12
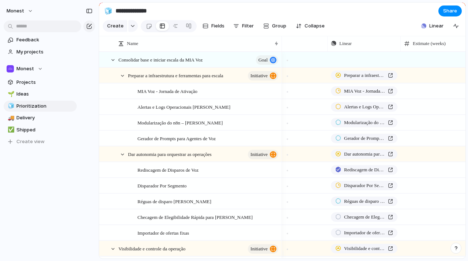
scroll to position [0, 201]
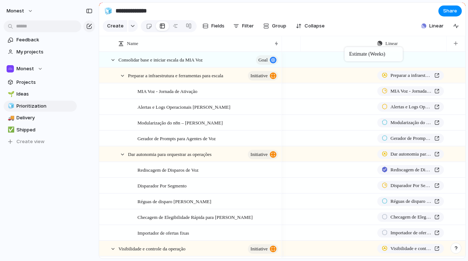
drag, startPoint x: 407, startPoint y: 45, endPoint x: 348, endPoint y: 49, distance: 59.7
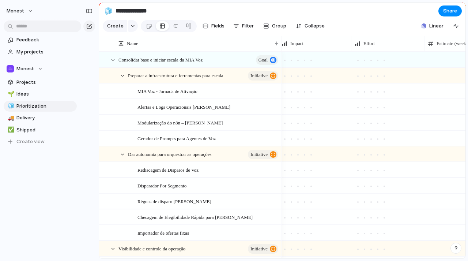
scroll to position [0, 65]
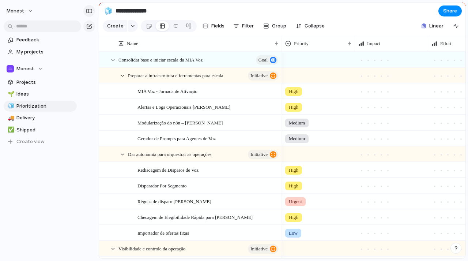
click at [91, 8] on div "button" at bounding box center [89, 10] width 7 height 5
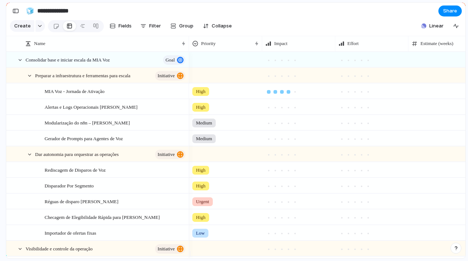
click at [288, 94] on div at bounding box center [289, 92] width 4 height 4
drag, startPoint x: 351, startPoint y: 94, endPoint x: 356, endPoint y: 96, distance: 5.2
click at [356, 94] on div at bounding box center [355, 92] width 4 height 4
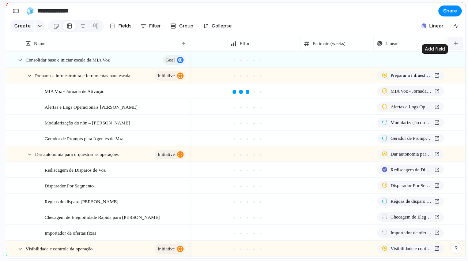
click at [457, 45] on div "button" at bounding box center [456, 43] width 4 height 4
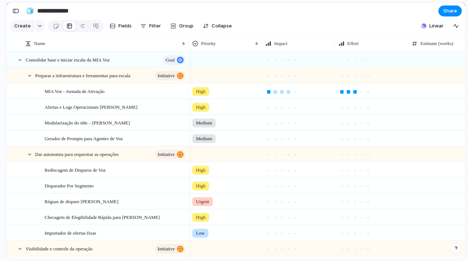
click at [268, 95] on div at bounding box center [268, 91] width 7 height 7
click at [98, 99] on div "MIA Voz - Jornada de Ativação" at bounding box center [116, 91] width 142 height 15
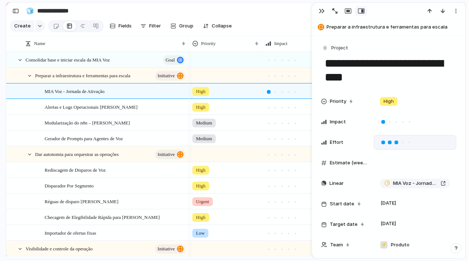
click at [442, 139] on div at bounding box center [415, 142] width 83 height 15
click at [375, 143] on div at bounding box center [415, 142] width 83 height 15
click at [402, 121] on div at bounding box center [403, 122] width 4 height 4
click at [408, 122] on div at bounding box center [410, 122] width 4 height 4
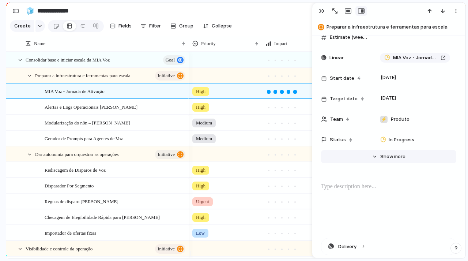
click at [394, 156] on span "more" at bounding box center [400, 156] width 12 height 7
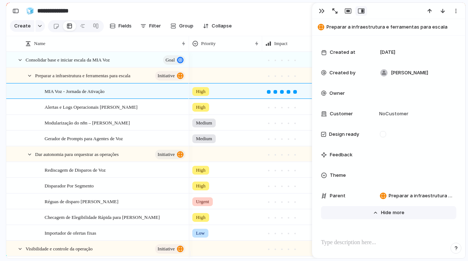
scroll to position [254, 0]
click at [378, 210] on button "Hide Show more" at bounding box center [388, 211] width 135 height 13
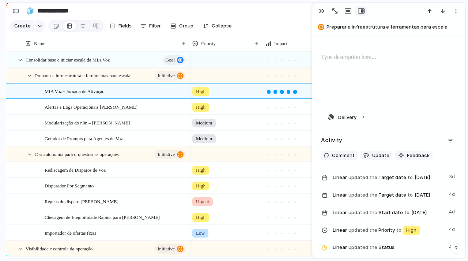
scroll to position [0, 0]
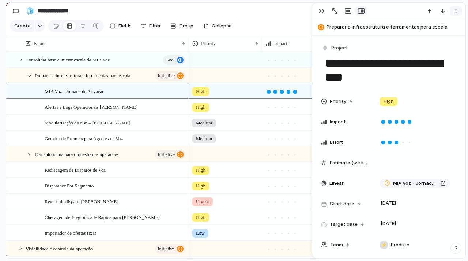
click at [457, 14] on div "button" at bounding box center [456, 11] width 6 height 6
click at [318, 10] on button "button" at bounding box center [322, 11] width 12 height 10
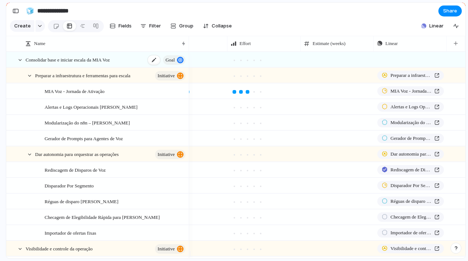
click at [127, 65] on div "Consolidar base e iniciar escala da MIA Voz goal" at bounding box center [106, 59] width 161 height 15
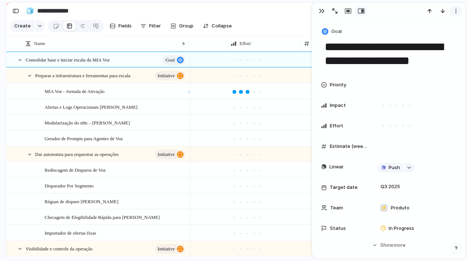
click at [453, 10] on div "button" at bounding box center [456, 11] width 6 height 6
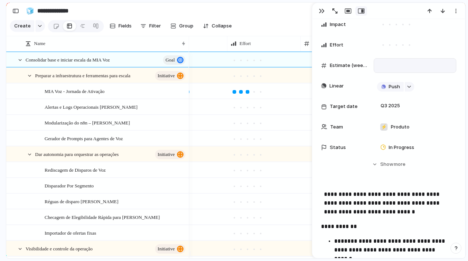
scroll to position [85, 0]
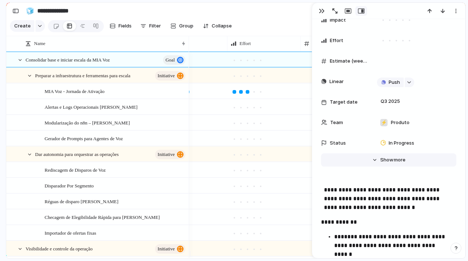
click at [382, 161] on span "Show" at bounding box center [386, 159] width 13 height 7
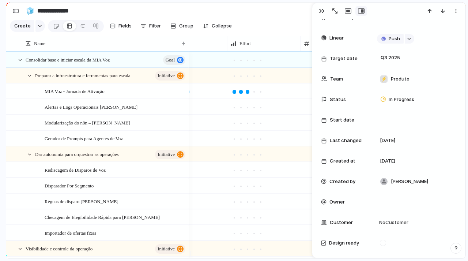
scroll to position [0, 0]
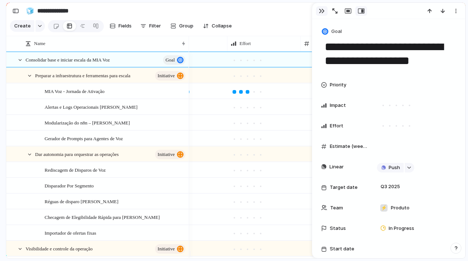
click at [321, 12] on div "button" at bounding box center [322, 11] width 6 height 6
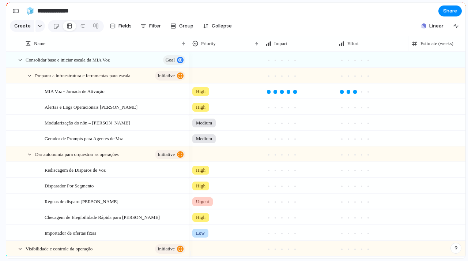
scroll to position [0, 108]
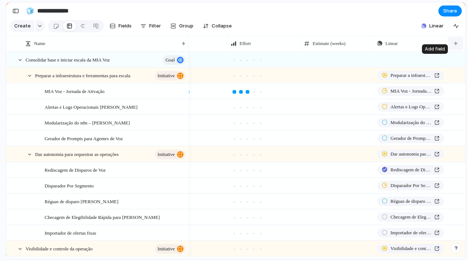
click at [455, 50] on button "button" at bounding box center [455, 43] width 15 height 13
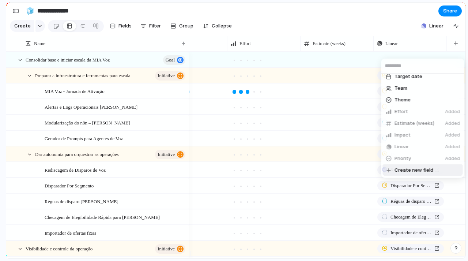
click at [414, 170] on span "Create new field" at bounding box center [414, 169] width 39 height 7
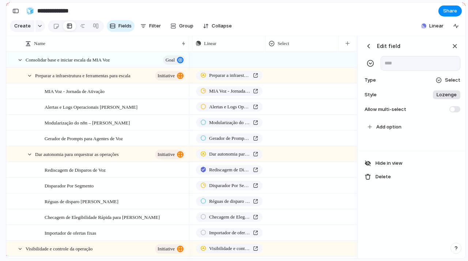
click at [447, 84] on span "Select" at bounding box center [452, 79] width 15 height 7
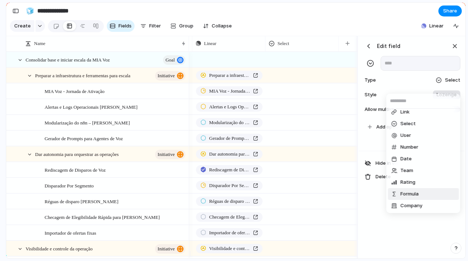
click at [408, 194] on span "Formula" at bounding box center [409, 193] width 18 height 7
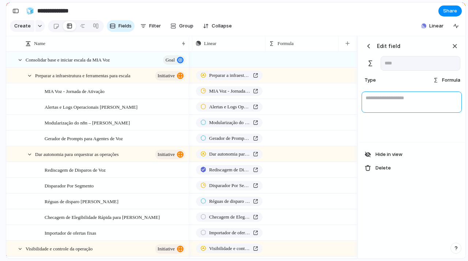
click at [397, 102] on textarea at bounding box center [412, 101] width 100 height 21
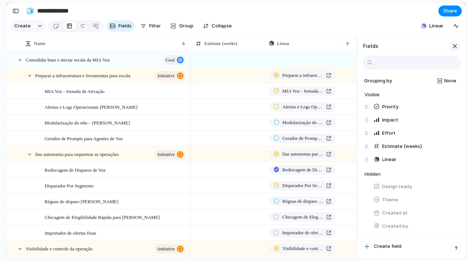
click at [454, 49] on div "button" at bounding box center [455, 46] width 8 height 8
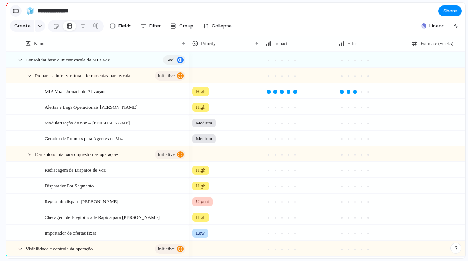
click at [16, 10] on div "button" at bounding box center [15, 10] width 7 height 5
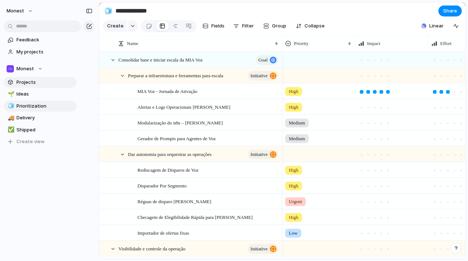
click at [22, 84] on span "Projects" at bounding box center [45, 82] width 58 height 7
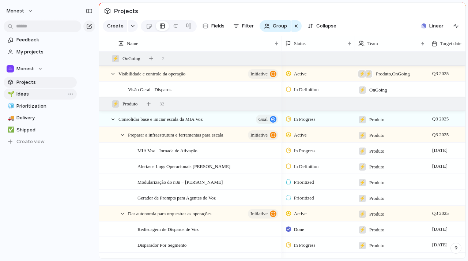
click at [31, 93] on span "Ideas" at bounding box center [45, 93] width 58 height 7
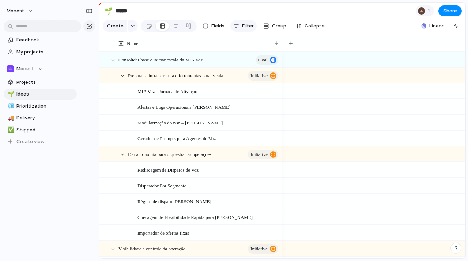
click at [243, 29] on span "Filter" at bounding box center [248, 25] width 12 height 7
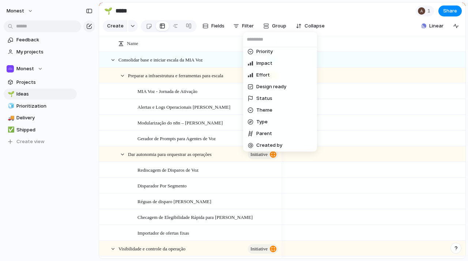
scroll to position [74, 0]
click at [262, 98] on span "Status" at bounding box center [264, 97] width 16 height 7
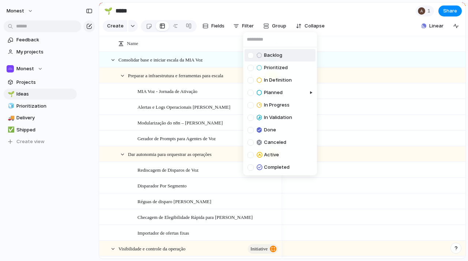
click at [250, 56] on div at bounding box center [251, 55] width 6 height 6
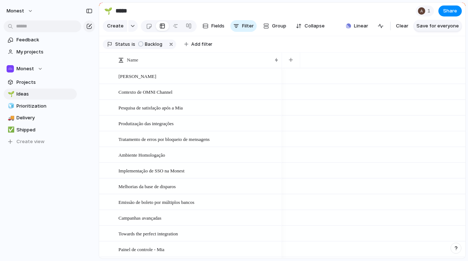
click at [441, 29] on span "Save for everyone" at bounding box center [437, 25] width 42 height 7
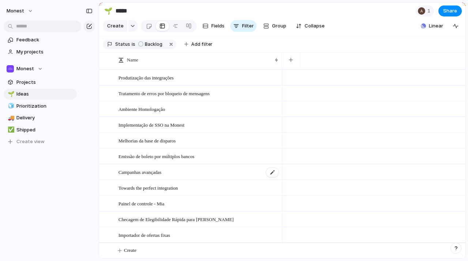
scroll to position [0, 0]
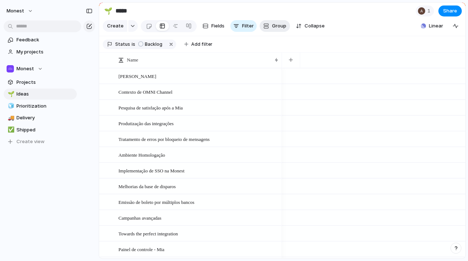
click at [273, 30] on span "Group" at bounding box center [279, 25] width 14 height 7
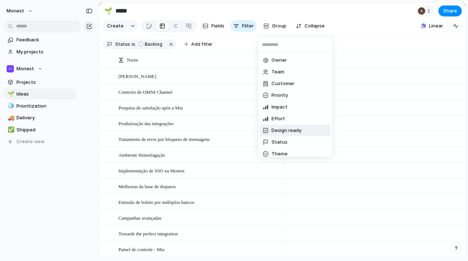
scroll to position [16, 0]
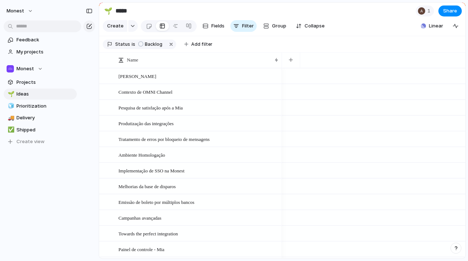
click at [169, 47] on button "button" at bounding box center [172, 44] width 10 height 10
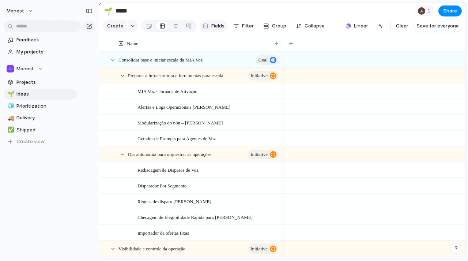
click at [216, 29] on span "Fields" at bounding box center [217, 25] width 13 height 7
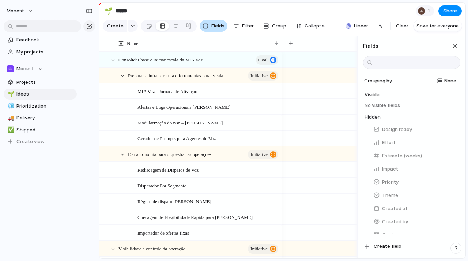
click at [216, 29] on span "Fields" at bounding box center [217, 25] width 13 height 7
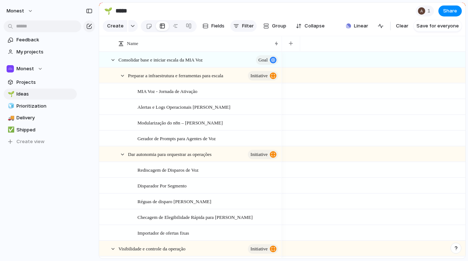
click at [243, 27] on span "Filter" at bounding box center [248, 25] width 12 height 7
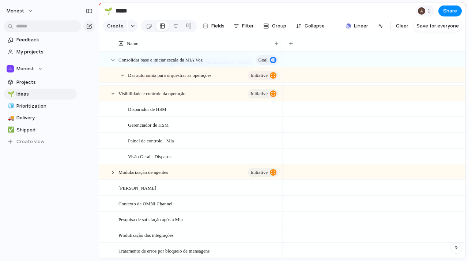
scroll to position [0, 0]
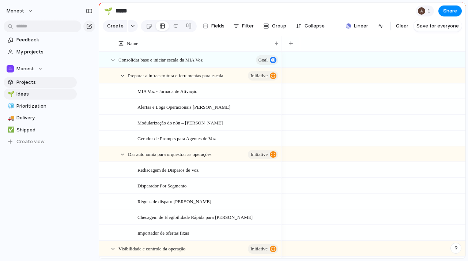
click at [25, 82] on span "Projects" at bounding box center [45, 82] width 58 height 7
